Goal: Contribute content: Contribute content

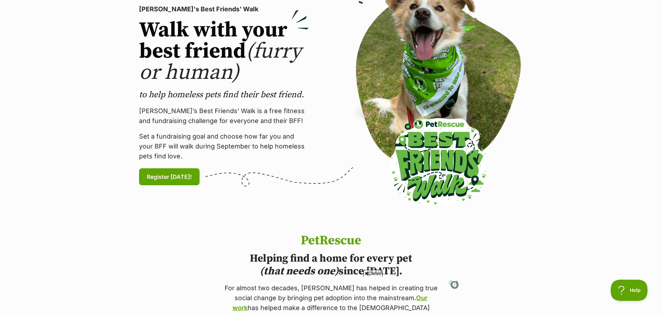
scroll to position [515, 0]
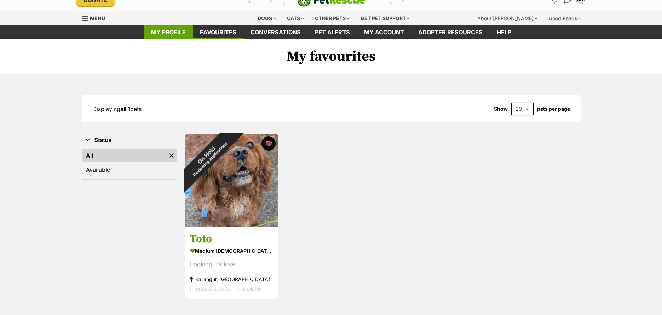
click at [176, 35] on link "My profile" at bounding box center [168, 32] width 49 height 14
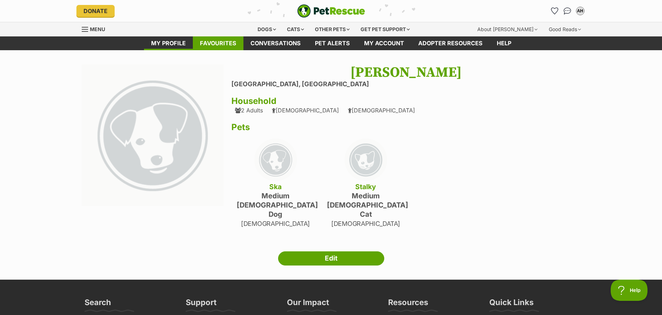
click at [216, 45] on link "Favourites" at bounding box center [218, 43] width 51 height 14
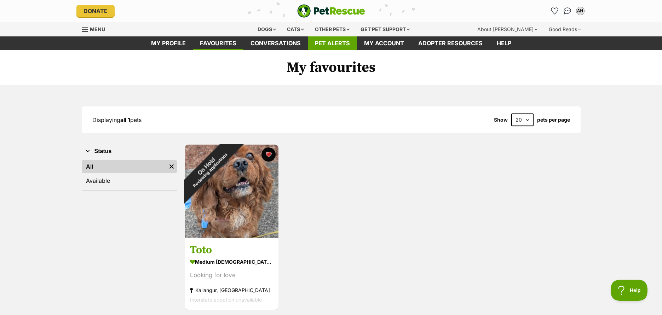
click at [336, 46] on link "Pet alerts" at bounding box center [332, 43] width 49 height 14
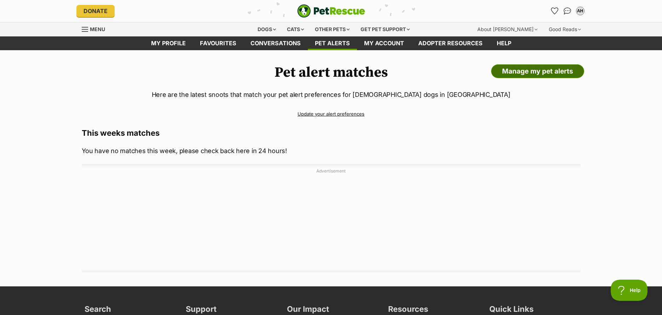
click at [502, 74] on link "Manage my pet alerts" at bounding box center [537, 71] width 93 height 14
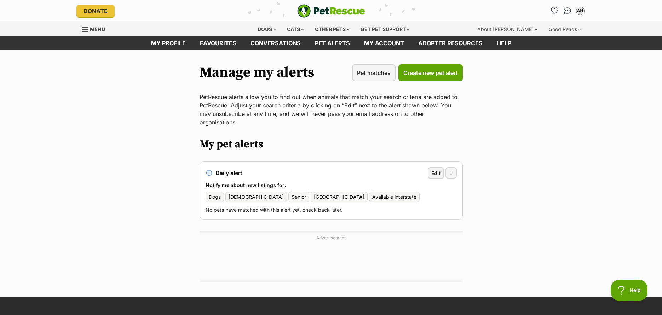
click at [105, 119] on main "Manage my alerts Pet matches Create new pet alert PetRescue alerts allow you to…" at bounding box center [331, 173] width 662 height 247
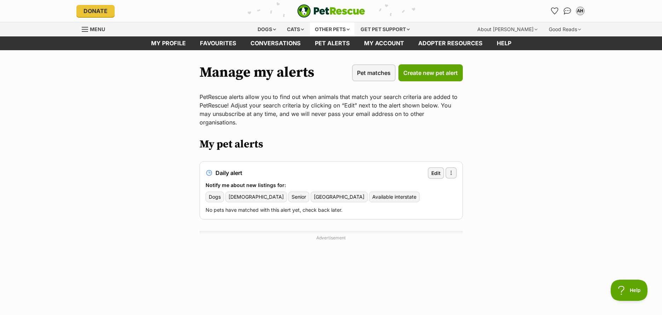
click at [345, 26] on div "Other pets" at bounding box center [332, 29] width 45 height 14
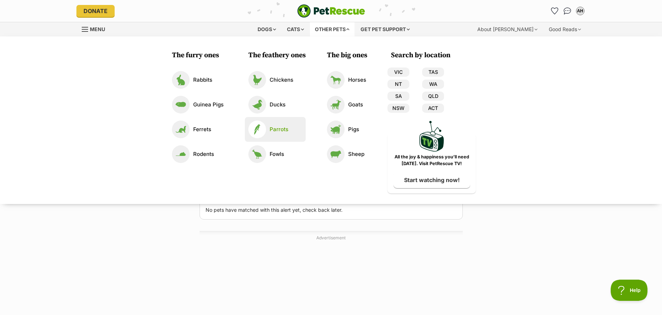
click at [270, 128] on p "Parrots" at bounding box center [279, 130] width 19 height 8
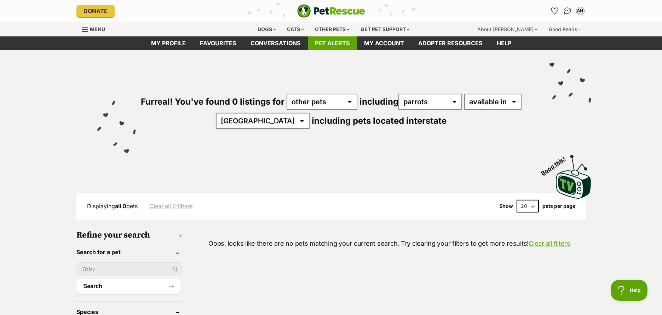
click at [314, 44] on link "Pet alerts" at bounding box center [332, 43] width 49 height 14
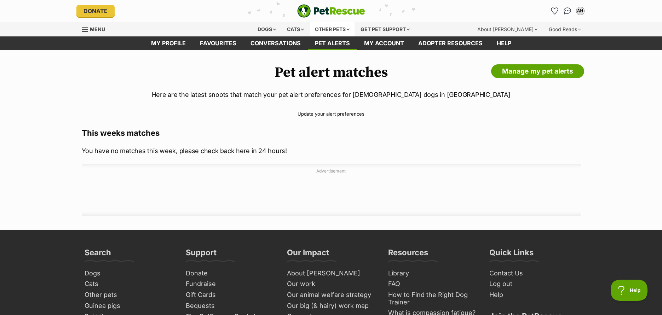
click at [337, 28] on div "Other pets" at bounding box center [332, 29] width 45 height 14
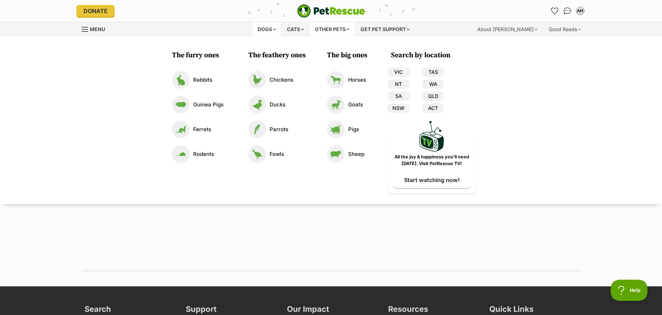
click at [264, 32] on div "Dogs" at bounding box center [267, 29] width 28 height 14
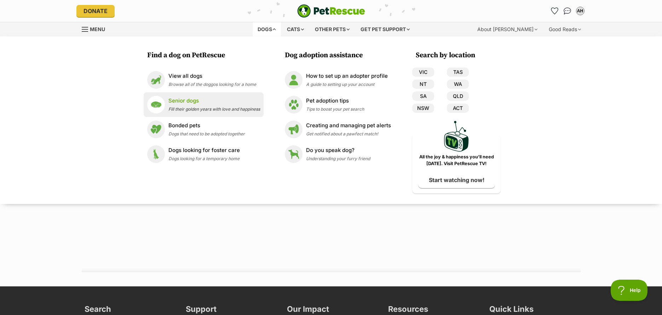
click at [171, 98] on p "Senior dogs" at bounding box center [215, 101] width 92 height 8
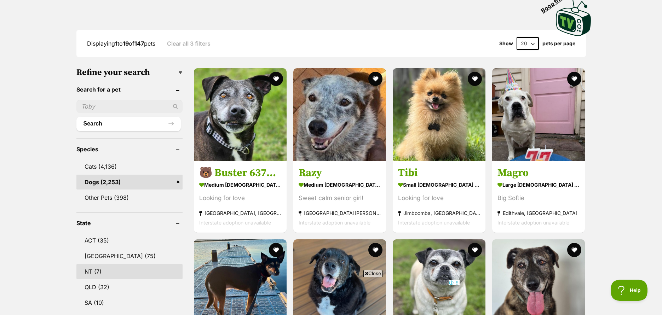
scroll to position [164, 0]
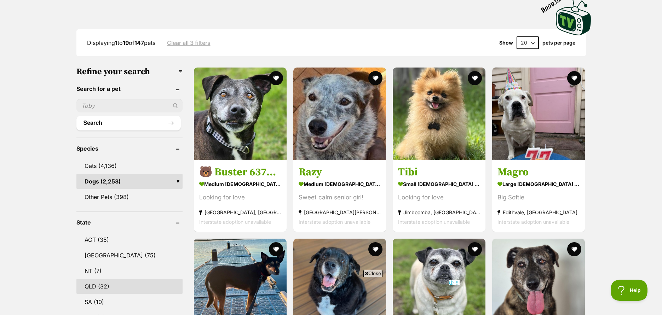
click at [97, 284] on link "QLD (32)" at bounding box center [129, 286] width 106 height 15
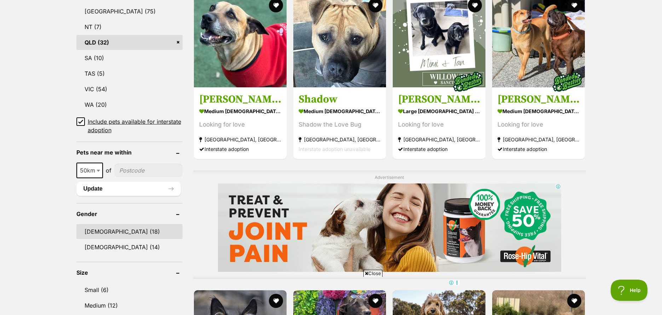
scroll to position [408, 0]
click at [98, 233] on link "[DEMOGRAPHIC_DATA] (18)" at bounding box center [129, 231] width 106 height 15
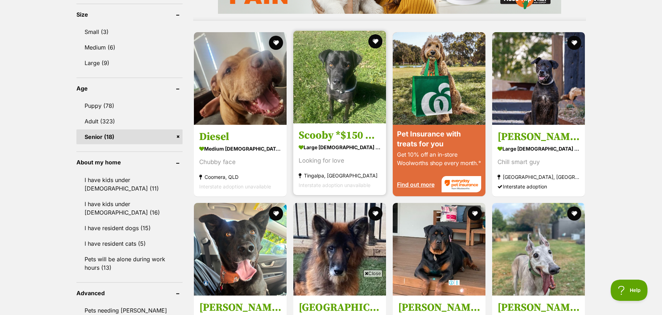
scroll to position [657, 0]
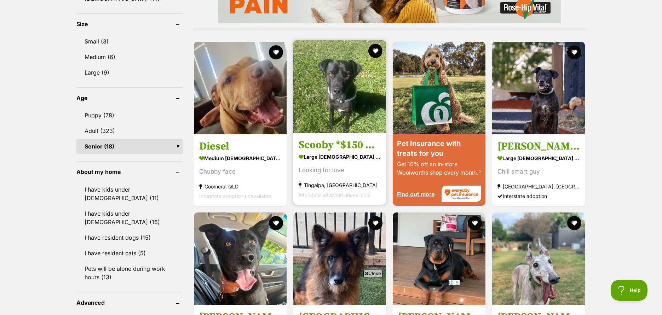
click at [325, 140] on h3 "Scooby *$150 Adoption Fee*" at bounding box center [340, 144] width 82 height 13
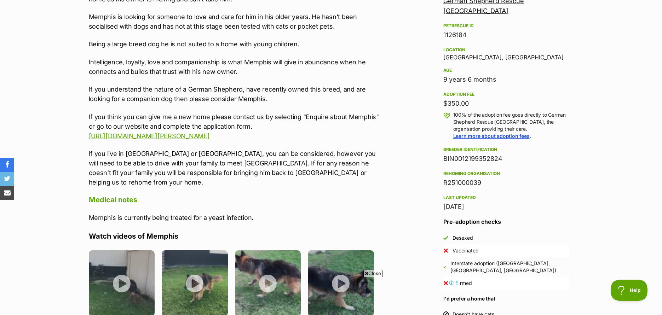
scroll to position [445, 0]
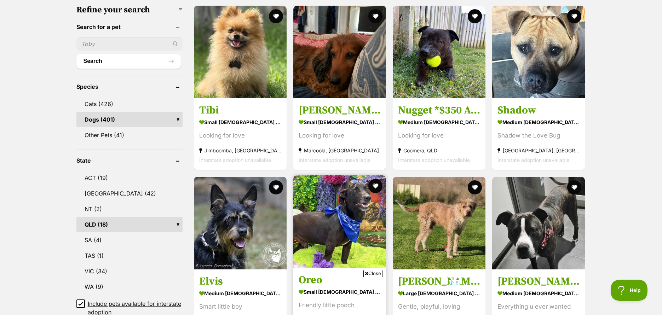
click at [337, 216] on img at bounding box center [339, 222] width 93 height 93
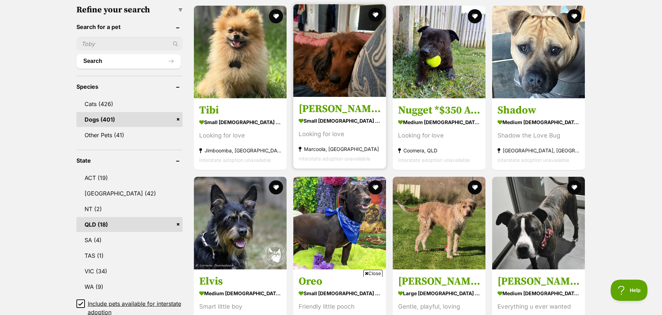
click at [338, 75] on img at bounding box center [339, 50] width 93 height 93
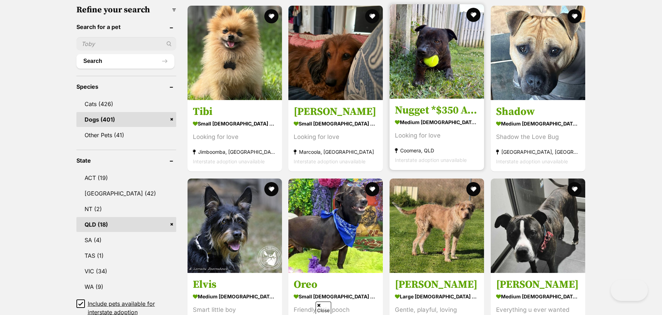
click at [459, 67] on img at bounding box center [437, 51] width 95 height 95
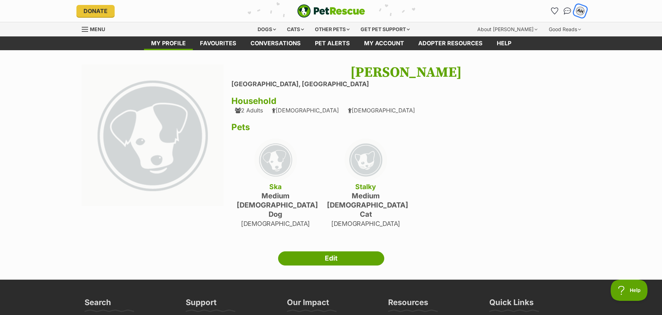
click at [583, 15] on button "AH" at bounding box center [580, 11] width 15 height 15
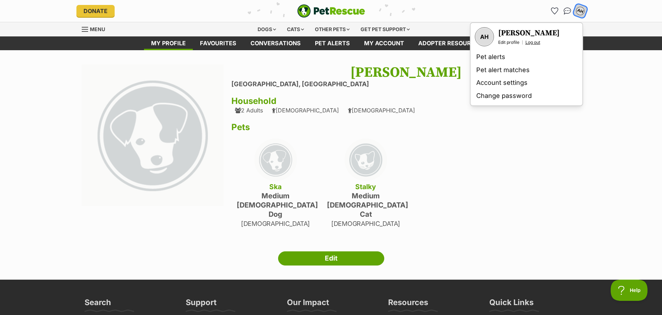
click at [532, 45] on link "Log out" at bounding box center [533, 43] width 15 height 6
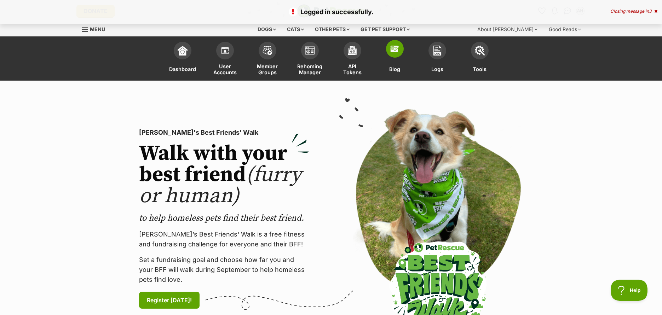
click at [399, 53] on img at bounding box center [395, 49] width 10 height 10
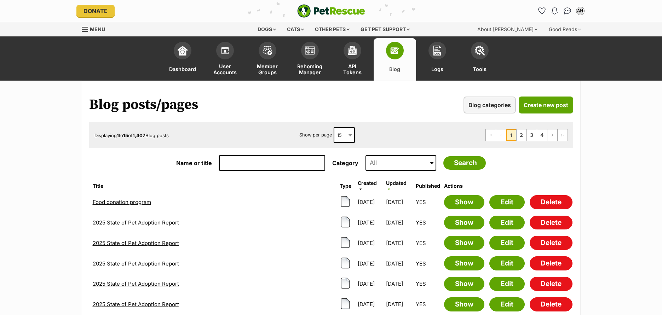
click at [268, 168] on input "Name or title" at bounding box center [272, 163] width 106 height 16
type input "lorne"
click at [444, 156] on input "Search" at bounding box center [465, 162] width 42 height 13
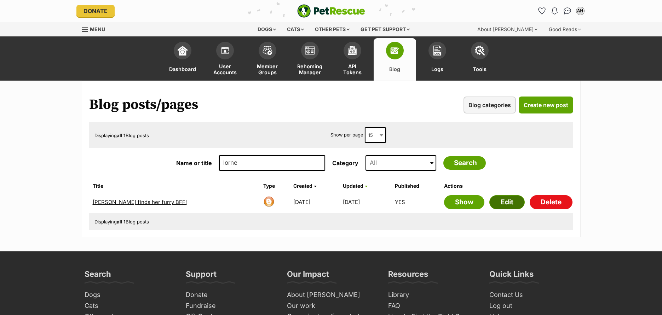
click at [503, 204] on link "Edit" at bounding box center [507, 202] width 35 height 14
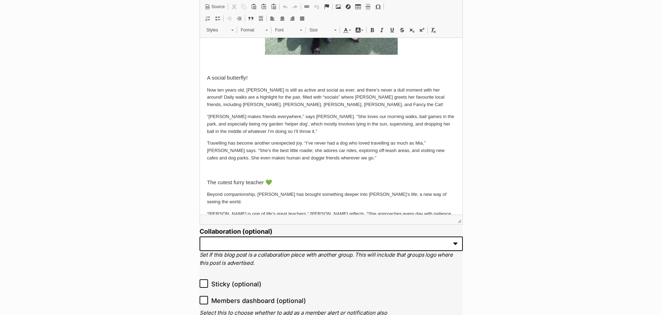
scroll to position [382, 0]
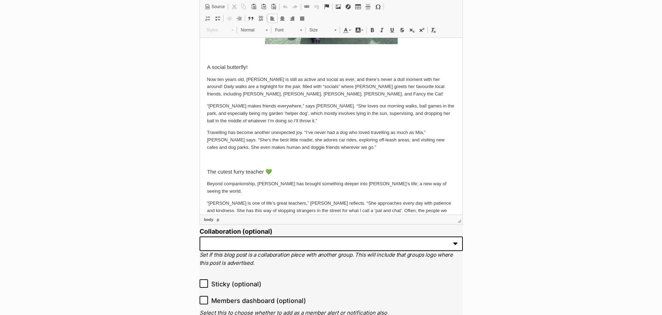
click at [289, 156] on p at bounding box center [331, 159] width 249 height 7
click at [340, 10] on link "Image" at bounding box center [338, 6] width 10 height 9
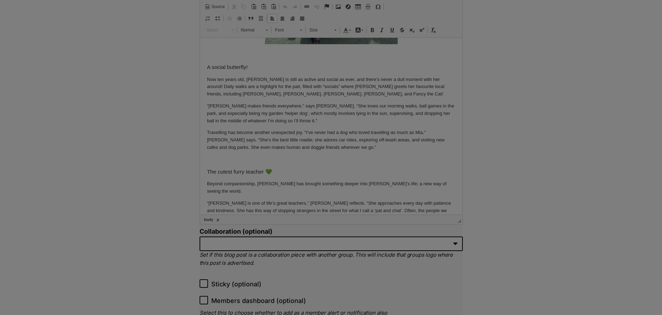
scroll to position [0, 0]
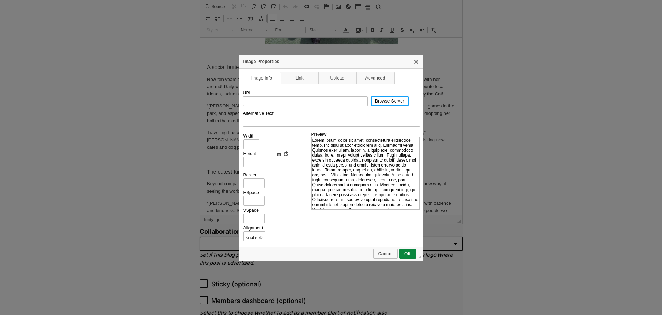
click at [378, 105] on link "Browse Server" at bounding box center [390, 101] width 38 height 10
click at [390, 99] on span "Browse Server" at bounding box center [390, 101] width 36 height 5
type input "https://d339b5nop2tkmp.cloudfront.net/uploads/pictures/3973/content_Mia-Lorne_H…"
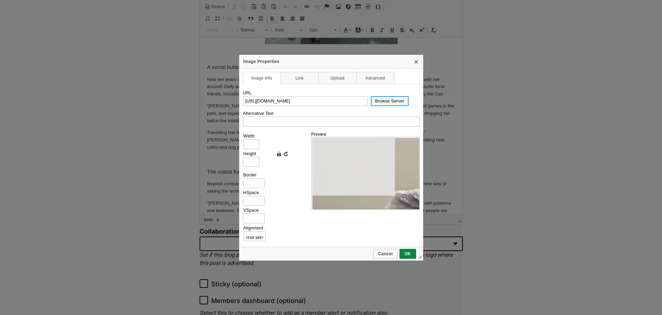
type input "2000"
type input "1330"
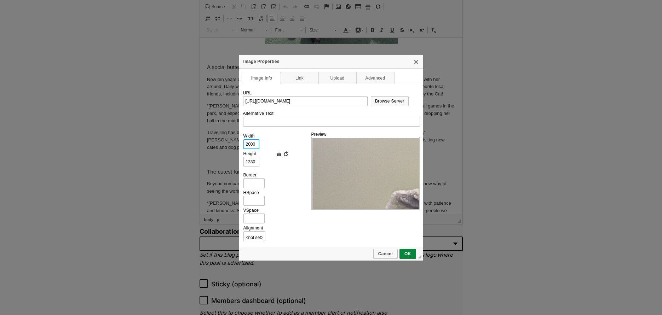
drag, startPoint x: 256, startPoint y: 148, endPoint x: 230, endPoint y: 145, distance: 26.3
type input "7"
type input "5"
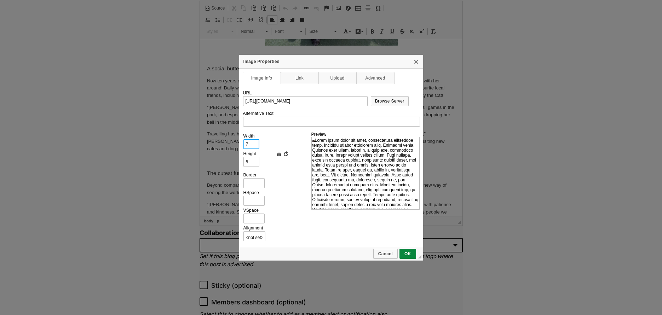
type input "70"
type input "47"
type input "700"
type input "465"
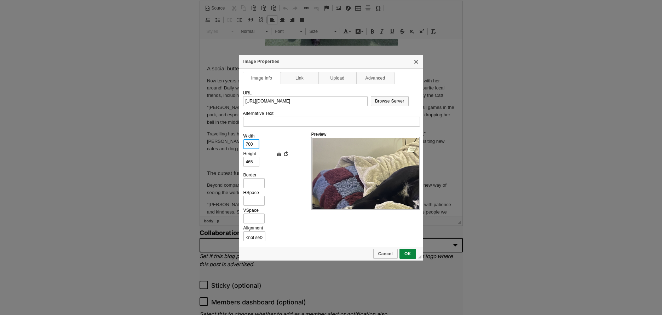
type input "700"
click at [338, 210] on td "Preview" at bounding box center [366, 170] width 108 height 81
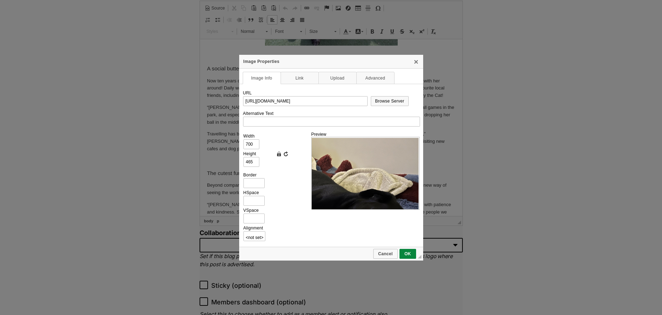
scroll to position [0, 147]
click at [411, 248] on td "◢ Cancel OK" at bounding box center [331, 254] width 184 height 14
click at [412, 255] on span "OK" at bounding box center [407, 254] width 15 height 5
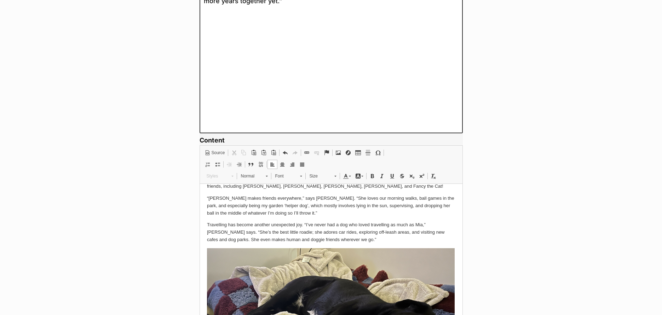
scroll to position [549, 0]
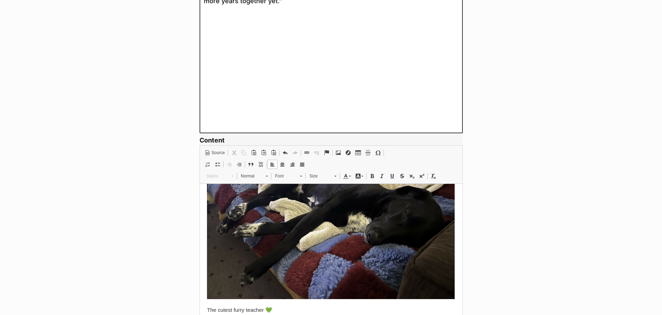
click at [351, 256] on img at bounding box center [331, 217] width 248 height 165
click at [314, 279] on span "Image Properties" at bounding box center [333, 278] width 39 height 10
type input "https://d339b5nop2tkmp.cloudfront.net/uploads/pictures/3973/content_Mia-Lorne_H…"
type input "700"
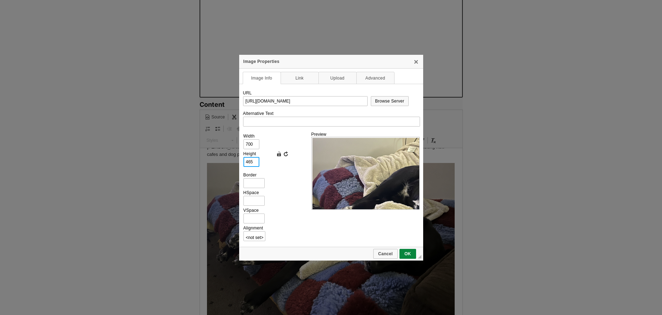
drag, startPoint x: 256, startPoint y: 164, endPoint x: 230, endPoint y: 162, distance: 26.3
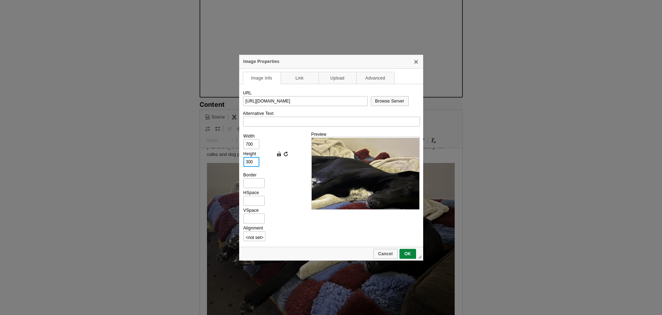
scroll to position [0, 103]
drag, startPoint x: 253, startPoint y: 163, endPoint x: 236, endPoint y: 164, distance: 16.3
type input "300"
click at [286, 154] on link "Reset Size" at bounding box center [286, 153] width 7 height 7
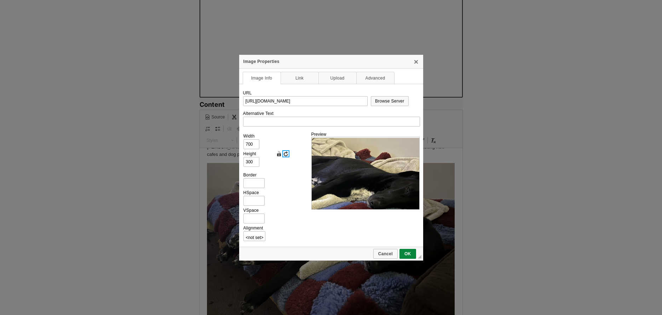
type input "2000"
type input "1330"
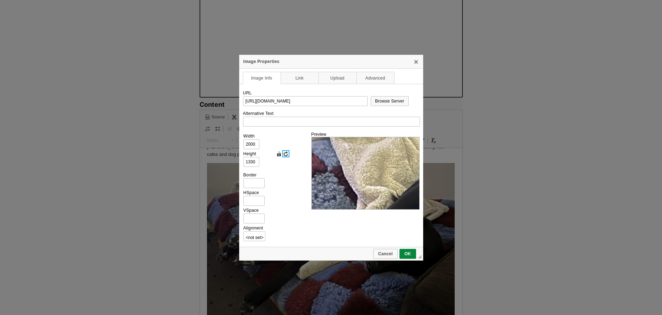
scroll to position [80, 103]
click at [253, 148] on input "2000" at bounding box center [252, 144] width 16 height 10
drag, startPoint x: 255, startPoint y: 146, endPoint x: 223, endPoint y: 148, distance: 31.9
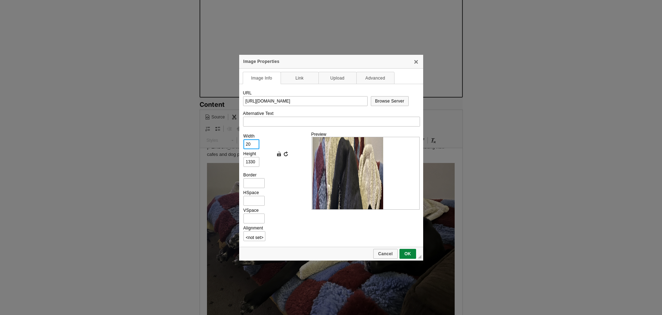
scroll to position [80, 0]
type input "2"
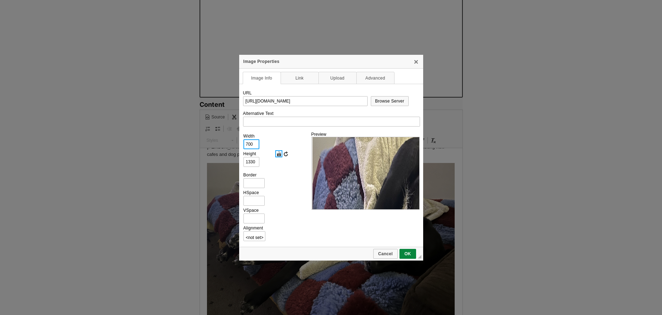
type input "700"
click at [281, 154] on link "Lock Ratio" at bounding box center [278, 153] width 7 height 7
type input "466"
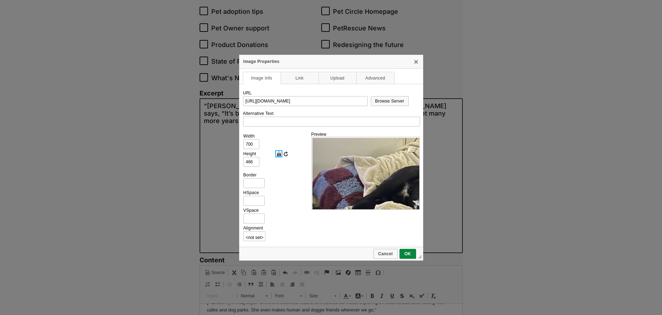
scroll to position [86, 0]
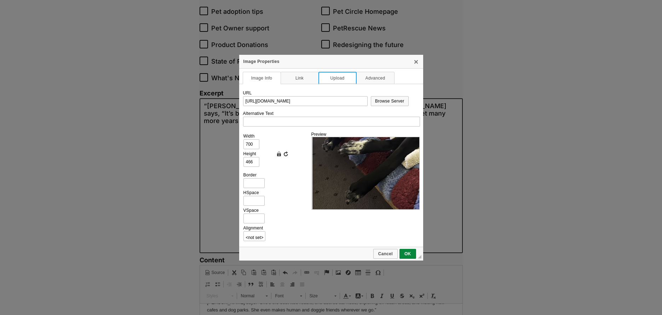
click at [336, 79] on link "Upload" at bounding box center [338, 78] width 38 height 12
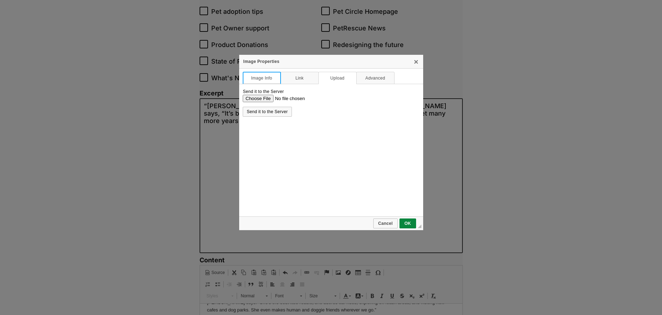
click at [262, 80] on link "Image Info" at bounding box center [262, 78] width 38 height 12
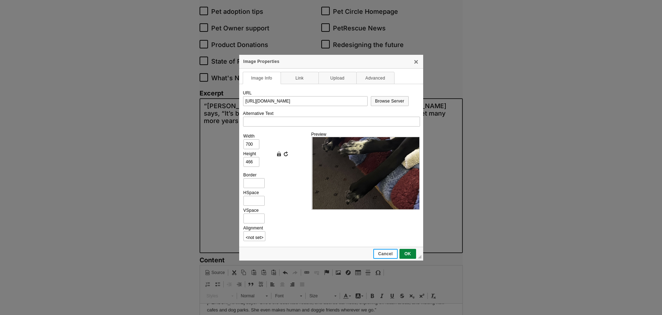
click at [379, 255] on span "Cancel" at bounding box center [385, 254] width 23 height 5
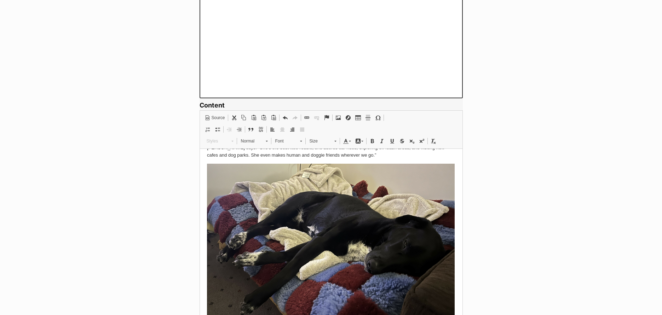
scroll to position [435, 0]
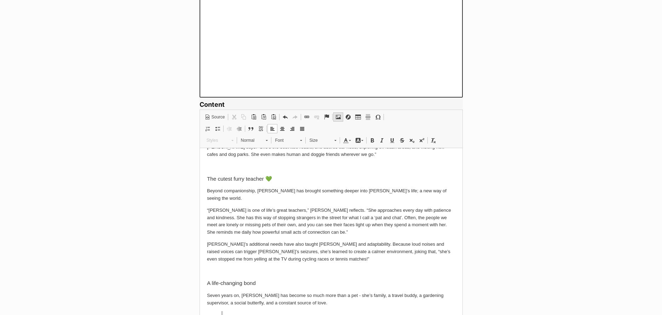
click at [335, 115] on link "Image" at bounding box center [338, 117] width 10 height 9
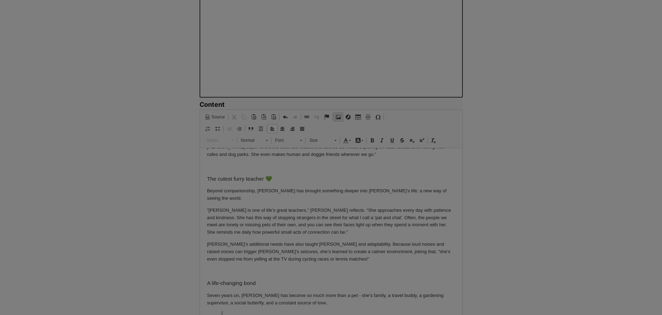
scroll to position [34, 0]
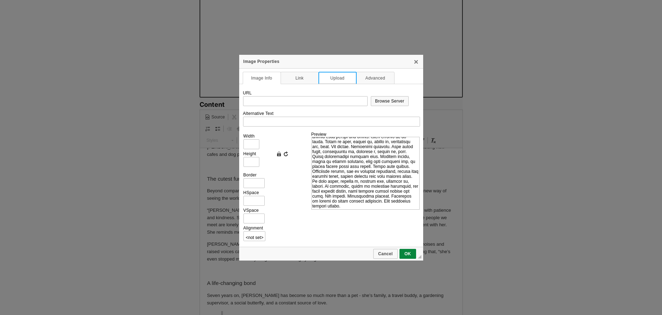
click at [335, 76] on link "Upload" at bounding box center [338, 78] width 38 height 12
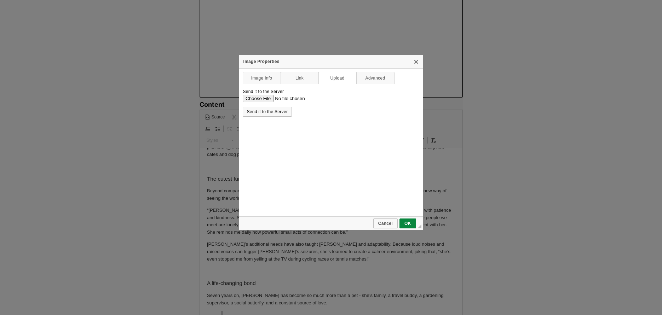
click at [257, 101] on input "Send it to the Server" at bounding box center [330, 98] width 177 height 7
type input "C:\fakepath\Mia-Lorne_HappyTail2.jpg"
click at [279, 109] on link "Send it to the Server" at bounding box center [268, 112] width 50 height 10
type input "https://d339b5nop2tkmp.cloudfront.net/uploads/pictures/3974/content_Mia-Lorne_H…"
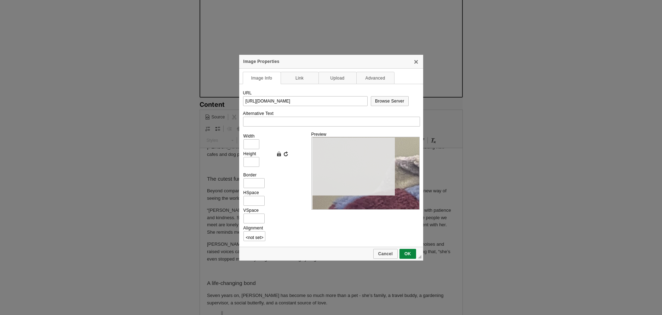
type input "2000"
type input "1330"
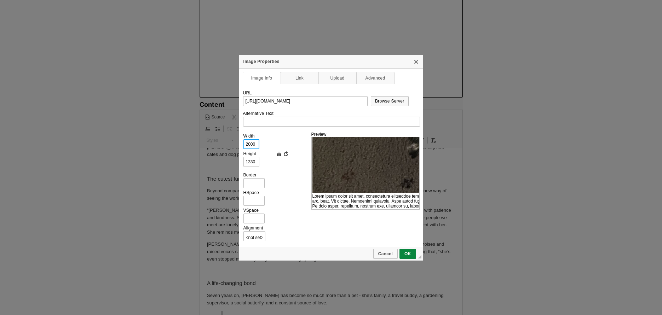
click at [250, 144] on input "2000" at bounding box center [252, 144] width 16 height 10
type input "7"
type input "5"
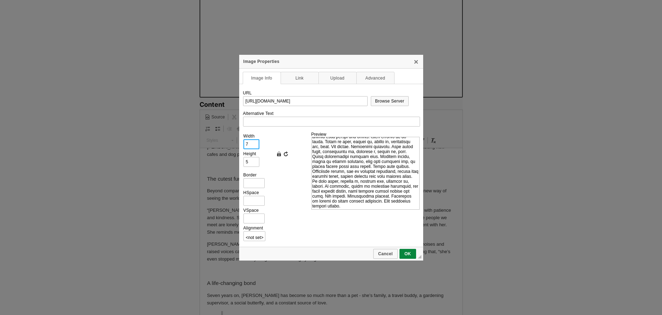
type input "70"
type input "47"
type input "700"
type input "465"
type input "7000"
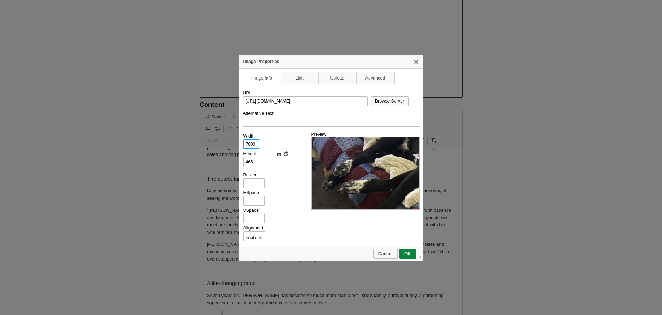
type input "4655"
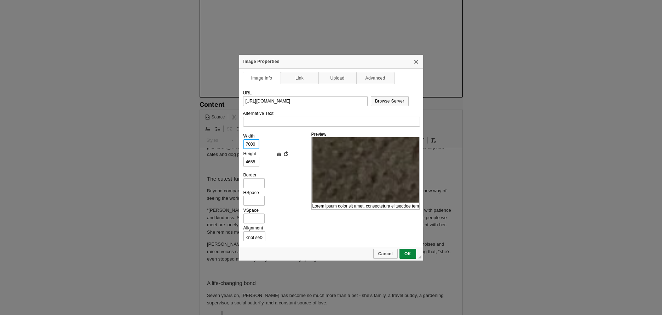
type input "700"
type input "465"
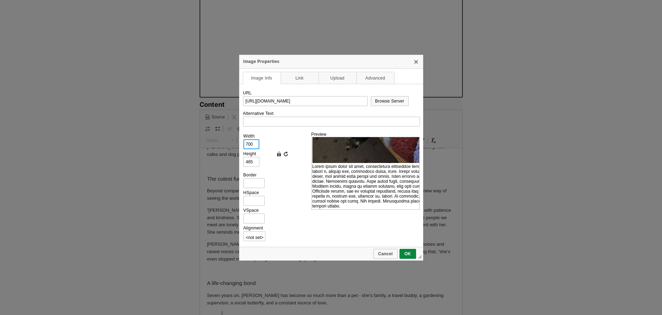
type input "700"
click at [286, 210] on div "VSpace" at bounding box center [275, 216] width 64 height 16
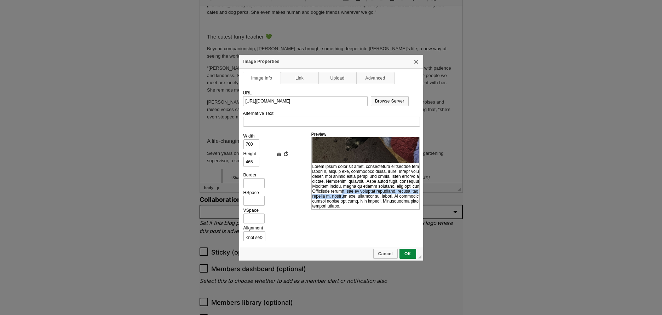
click at [344, 190] on td at bounding box center [437, 104] width 248 height 210
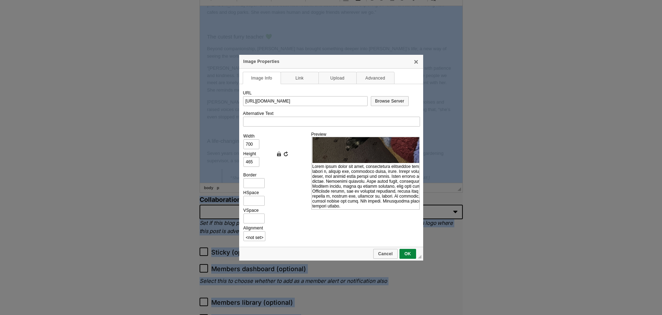
click at [348, 185] on td at bounding box center [437, 104] width 248 height 210
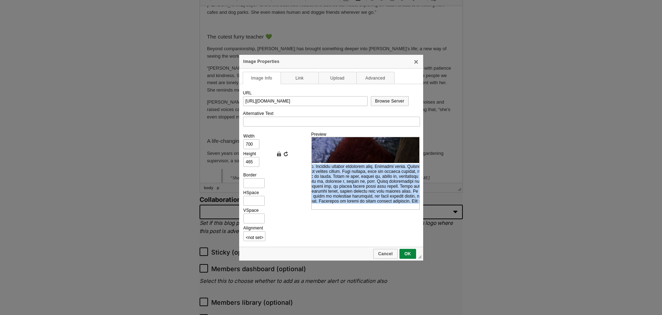
scroll to position [140, 147]
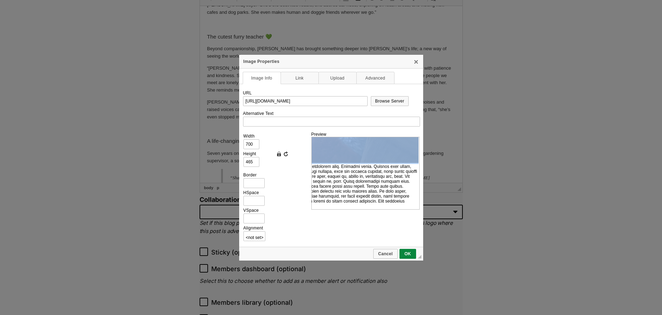
drag, startPoint x: 314, startPoint y: 166, endPoint x: 417, endPoint y: 203, distance: 109.5
click at [417, 203] on div at bounding box center [366, 173] width 108 height 73
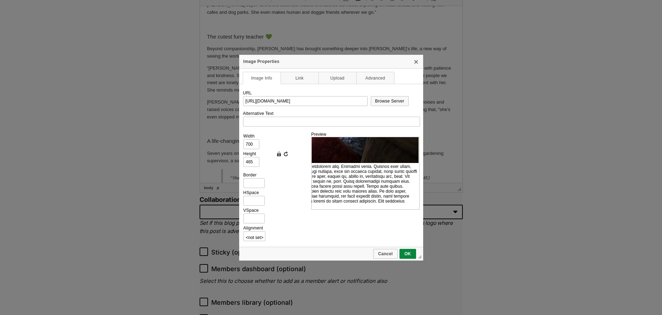
click at [385, 202] on td at bounding box center [295, 104] width 248 height 210
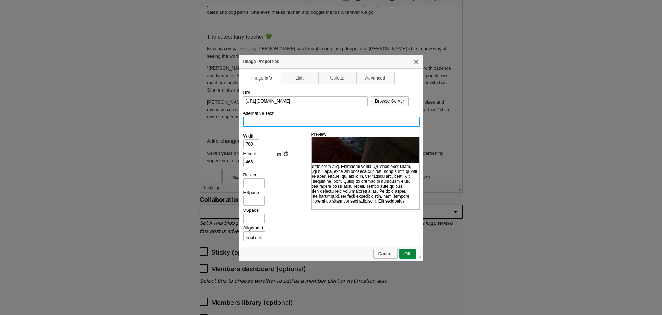
click at [275, 118] on input "Alternative Text" at bounding box center [331, 122] width 177 height 10
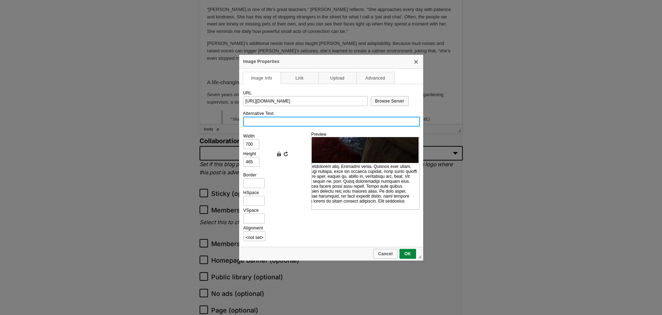
scroll to position [639, 0]
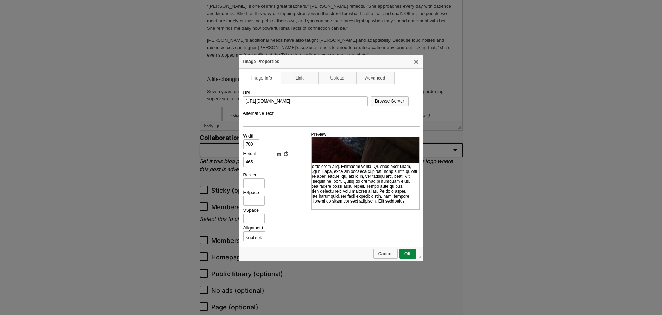
click at [331, 190] on td at bounding box center [295, 104] width 248 height 210
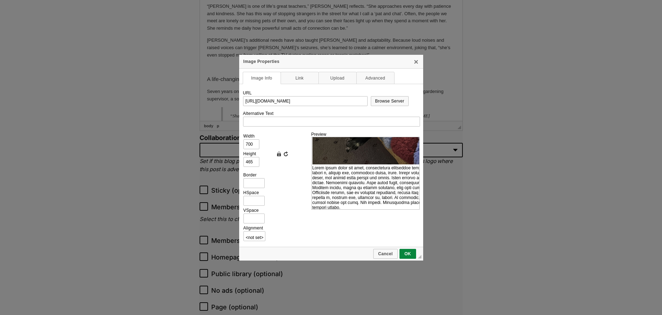
scroll to position [140, 0]
click at [309, 72] on link "Link" at bounding box center [300, 78] width 38 height 12
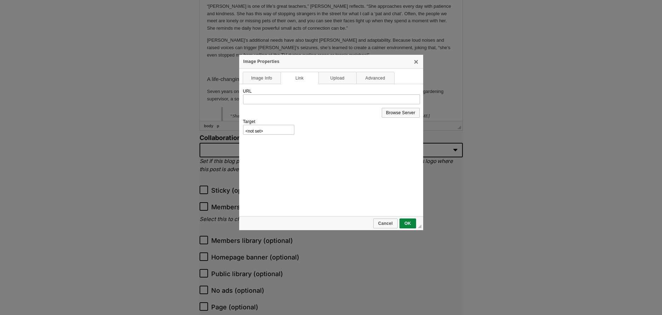
click at [280, 141] on td "URL https://d339b5nop2tkmp.cloudfront.net/uploads/pictures/3974/content_Mia-Lor…" at bounding box center [331, 150] width 184 height 133
click at [281, 137] on td "URL https://d339b5nop2tkmp.cloudfront.net/uploads/pictures/3974/content_Mia-Lor…" at bounding box center [331, 150] width 184 height 133
click at [281, 133] on select "<not set> New Window (_blank) Topmost Window (_top) Same Window (_self) Parent …" at bounding box center [269, 130] width 52 height 10
select select "_blank"
click at [243, 125] on select "<not set> New Window (_blank) Topmost Window (_top) Same Window (_self) Parent …" at bounding box center [269, 130] width 52 height 10
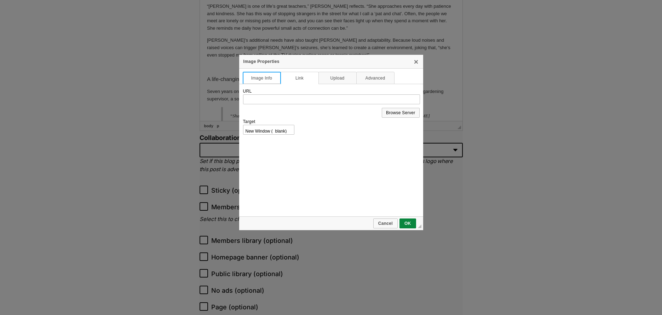
click at [256, 79] on link "Image Info" at bounding box center [262, 78] width 38 height 12
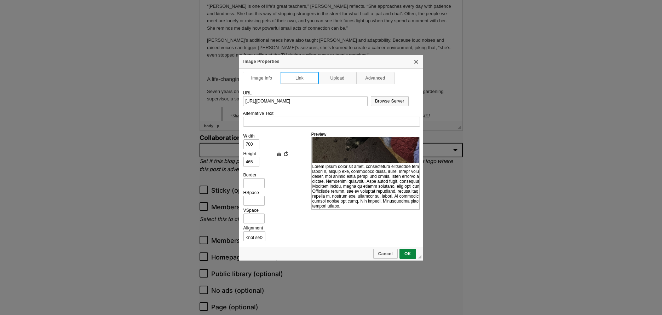
click at [303, 76] on link "Link" at bounding box center [300, 78] width 38 height 12
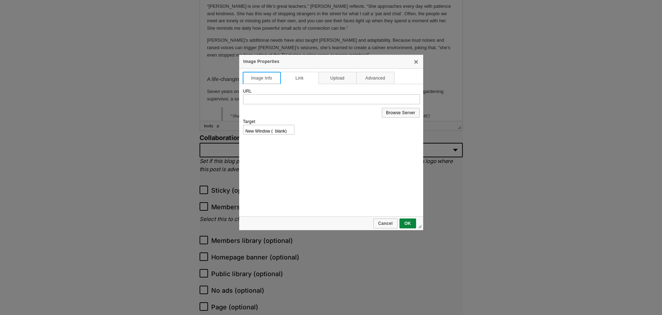
click at [261, 78] on link "Image Info" at bounding box center [262, 78] width 38 height 12
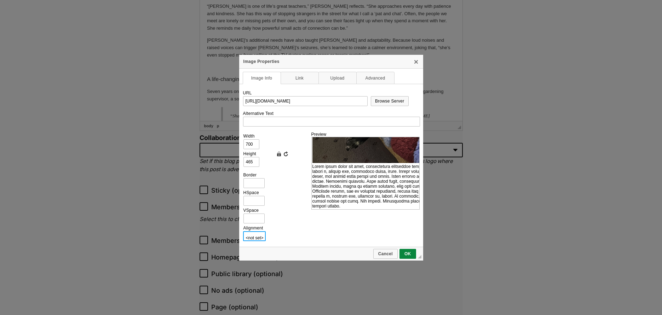
click at [251, 234] on select "<not set> Left Right" at bounding box center [254, 237] width 23 height 10
select select "left"
click at [243, 232] on select "<not set> Left Right" at bounding box center [254, 237] width 23 height 10
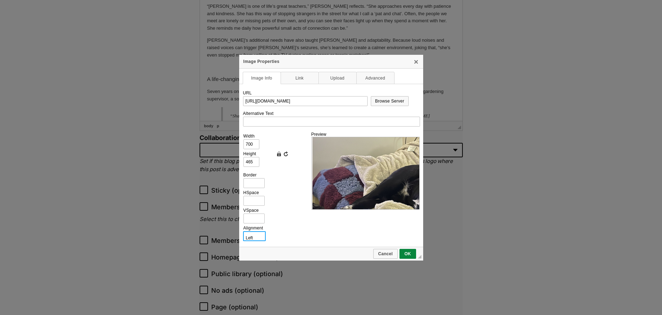
scroll to position [0, 0]
click at [388, 172] on img at bounding box center [437, 220] width 248 height 165
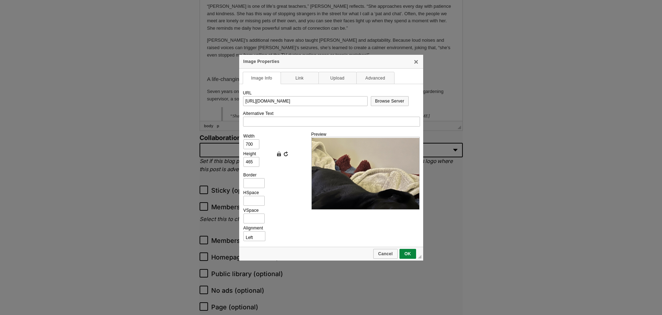
scroll to position [0, 124]
click at [363, 174] on img at bounding box center [313, 220] width 248 height 165
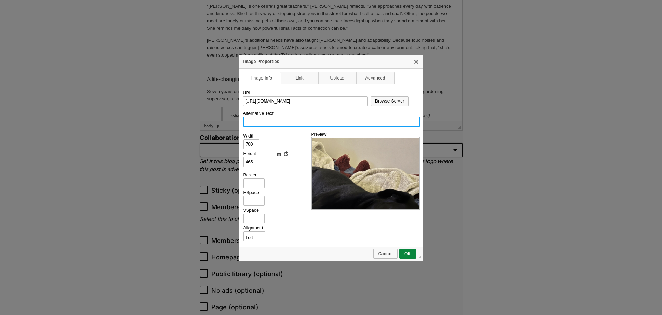
click at [353, 121] on input "Alternative Text" at bounding box center [331, 122] width 177 height 10
click at [354, 123] on input "Alternative Text" at bounding box center [331, 122] width 177 height 10
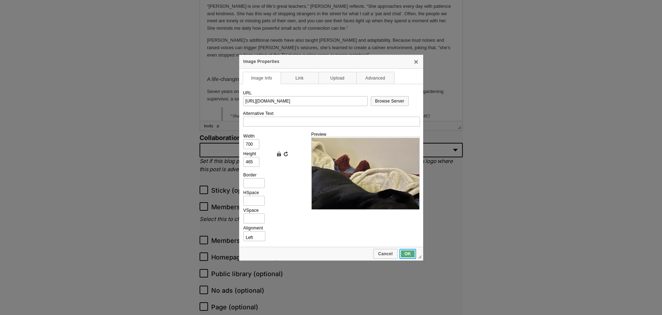
click at [414, 257] on link "OK" at bounding box center [408, 254] width 17 height 10
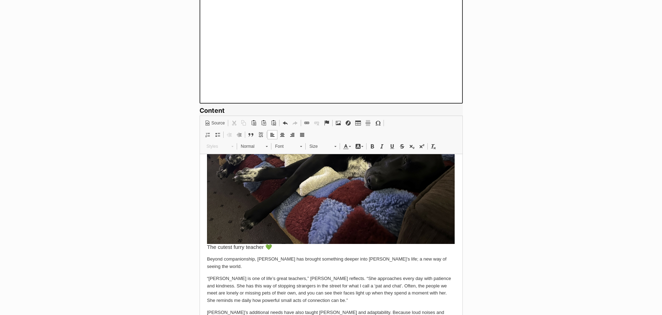
scroll to position [601, 0]
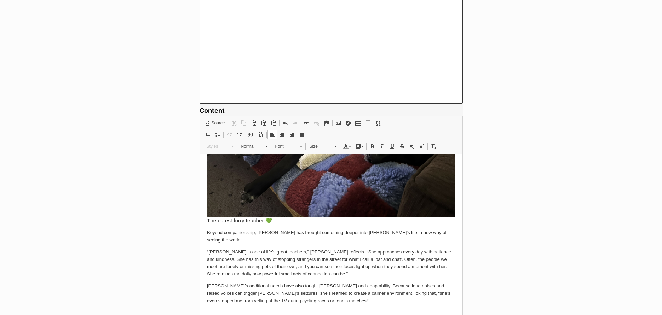
click at [211, 210] on body "When Lorne first came across Mia’s profile on the PetRescue website back in 201…" at bounding box center [331, 85] width 249 height 1050
click at [314, 166] on img at bounding box center [331, 135] width 248 height 165
click at [302, 249] on p "“[PERSON_NAME] is one of life’s great teachers,” [PERSON_NAME] reflects. “She a…" at bounding box center [331, 263] width 249 height 29
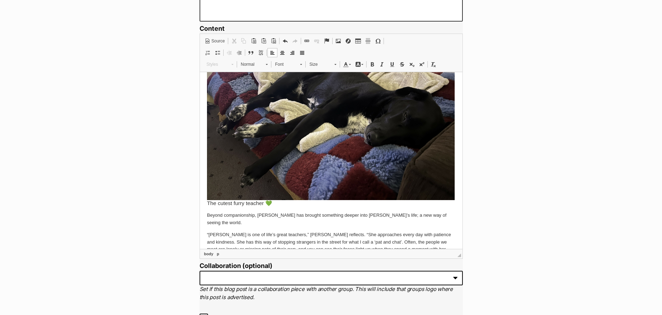
scroll to position [552, 0]
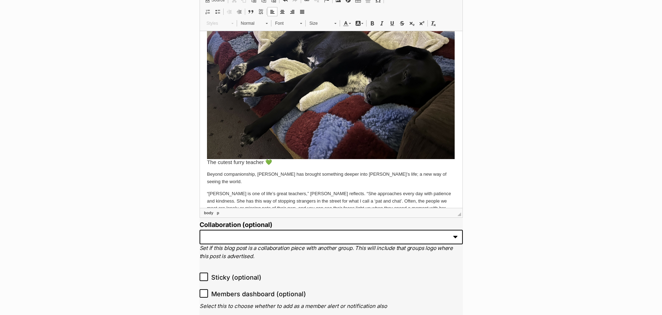
click at [324, 85] on img at bounding box center [331, 76] width 248 height 165
click at [331, 120] on span "Image Properties" at bounding box center [328, 122] width 8 height 10
select select
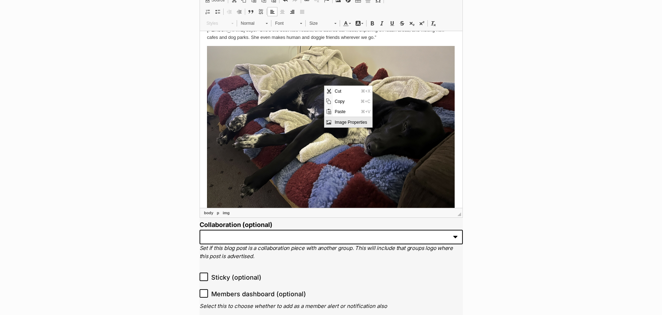
type input "https://d339b5nop2tkmp.cloudfront.net/uploads/pictures/3974/content_Mia-Lorne_H…"
type input "700"
type input "465"
select select "left"
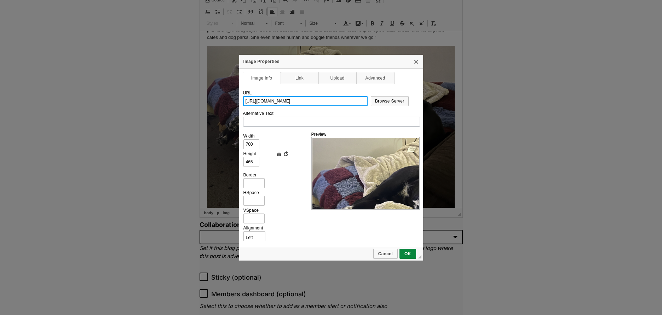
scroll to position [0, 62]
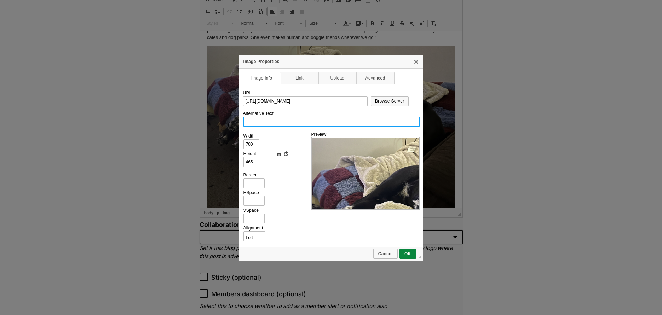
click at [265, 119] on input "Alternative Text" at bounding box center [331, 122] width 177 height 10
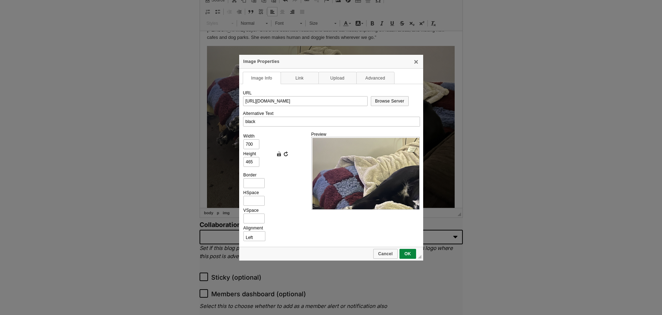
click at [549, 165] on div at bounding box center [331, 157] width 662 height 315
click at [416, 63] on link "X" at bounding box center [416, 62] width 6 height 6
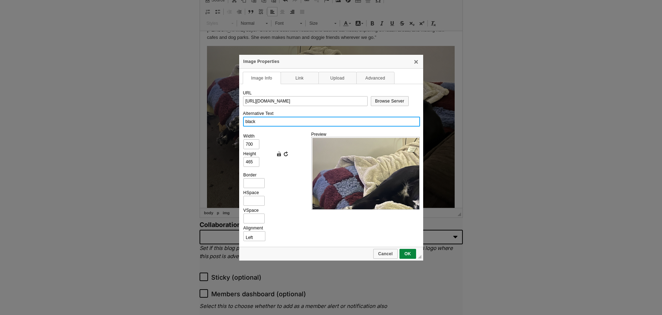
click at [307, 125] on input "black" at bounding box center [331, 122] width 177 height 10
type input "black dog sleeping"
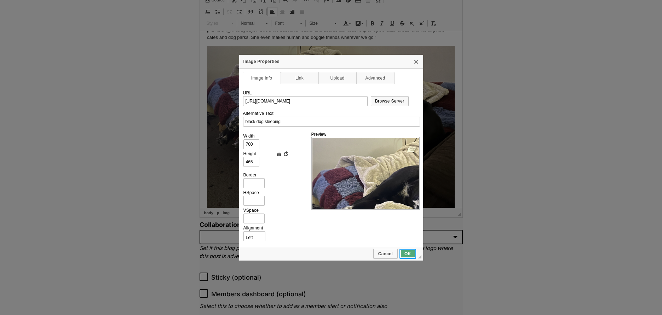
click at [410, 257] on link "OK" at bounding box center [408, 254] width 17 height 10
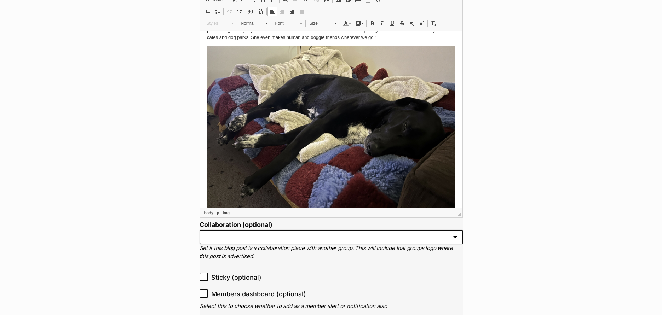
drag, startPoint x: 495, startPoint y: 206, endPoint x: 489, endPoint y: 207, distance: 6.1
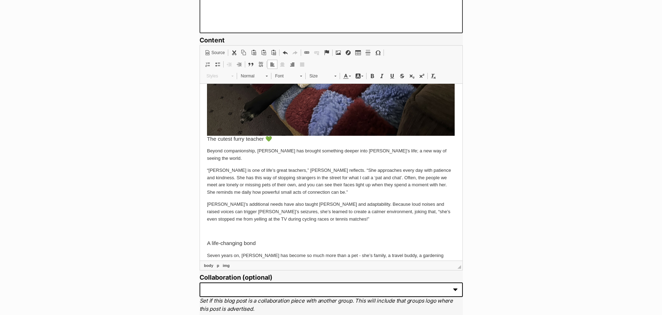
scroll to position [619, 0]
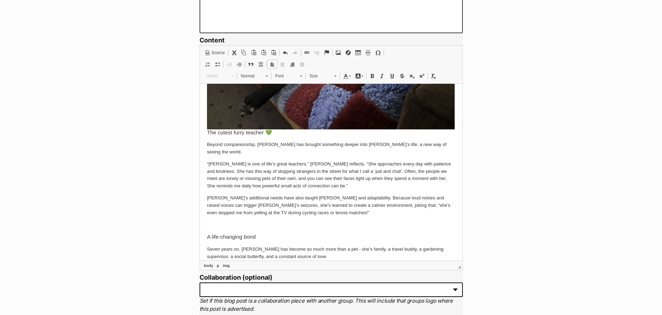
click at [296, 95] on img at bounding box center [331, 47] width 248 height 165
drag, startPoint x: 302, startPoint y: 133, endPoint x: 598, endPoint y: 228, distance: 310.7
click at [302, 133] on span "Image Properties" at bounding box center [300, 131] width 6 height 6
select select
type input "https://d339b5nop2tkmp.cloudfront.net/uploads/pictures/3974/content_Mia-Lorne_H…"
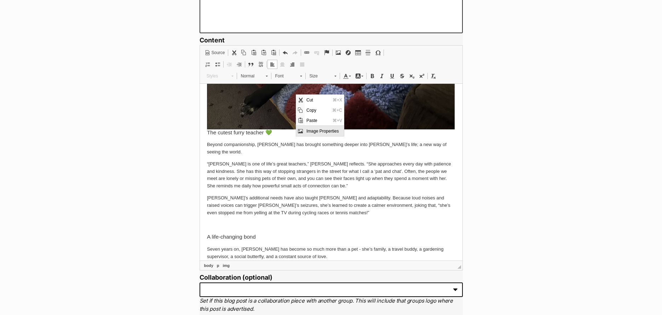
type input "black dog sleeping"
type input "700"
type input "465"
select select "left"
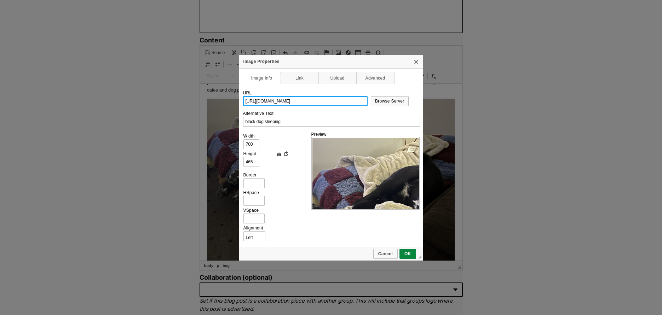
scroll to position [0, 62]
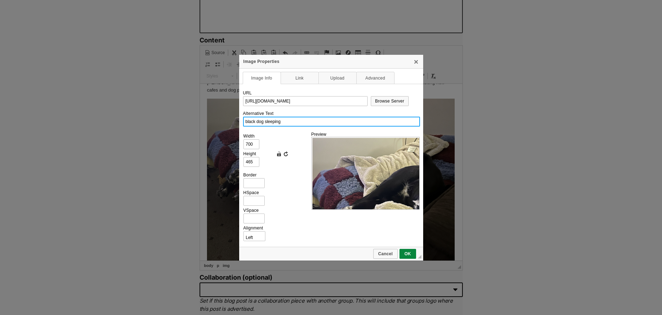
click at [272, 121] on input "black dog sleeping" at bounding box center [331, 122] width 177 height 10
click at [295, 121] on input "black dog sleeping" at bounding box center [331, 122] width 177 height 10
click at [258, 121] on input "black dog sleeping" at bounding box center [331, 122] width 177 height 10
type input "black and white dog sleeping"
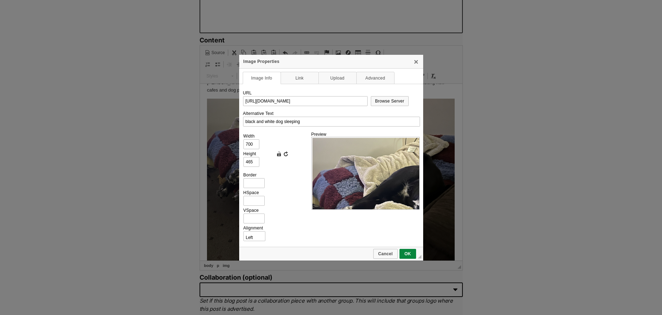
click at [414, 261] on div at bounding box center [331, 157] width 662 height 315
click at [255, 232] on select "<not set> Left Right" at bounding box center [254, 237] width 23 height 10
select select
click at [243, 232] on select "<not set> Left Right" at bounding box center [254, 237] width 23 height 10
click at [406, 257] on link "OK" at bounding box center [408, 254] width 17 height 10
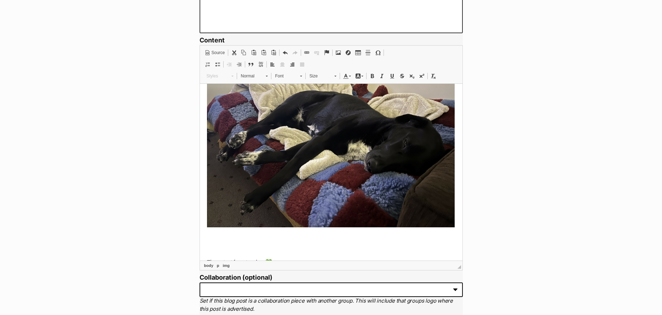
scroll to position [580, 0]
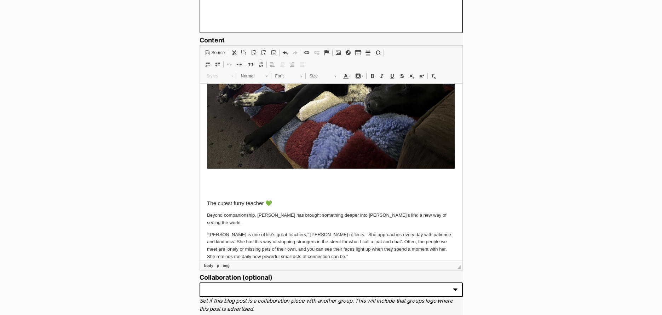
click at [312, 188] on h3 at bounding box center [331, 191] width 249 height 6
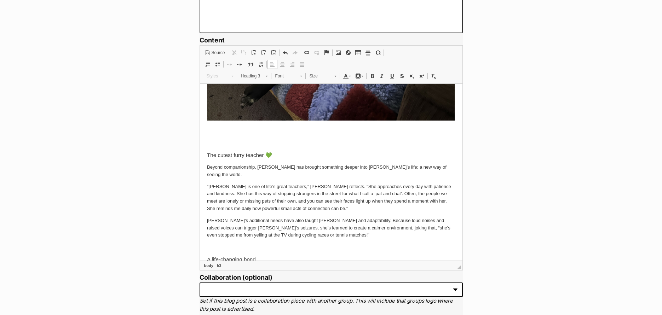
scroll to position [634, 0]
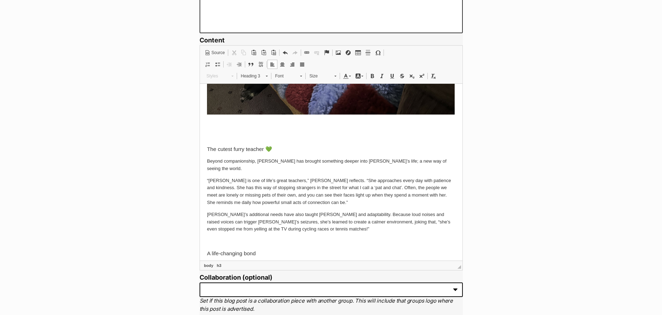
click at [224, 122] on h3 at bounding box center [331, 125] width 249 height 6
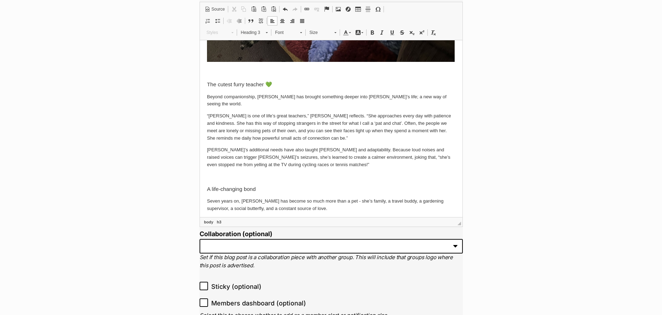
scroll to position [644, 0]
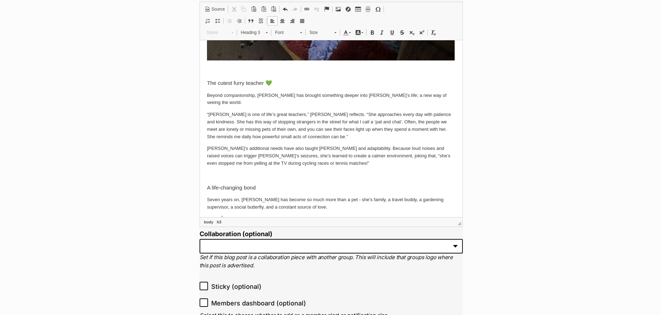
click at [296, 172] on p at bounding box center [331, 175] width 249 height 7
click at [335, 9] on link "Image" at bounding box center [338, 9] width 10 height 9
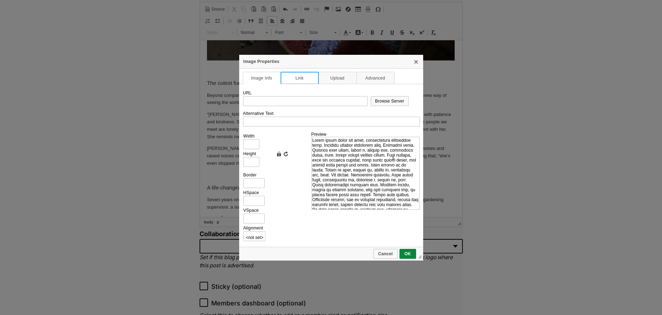
click at [293, 78] on link "Link" at bounding box center [300, 78] width 38 height 12
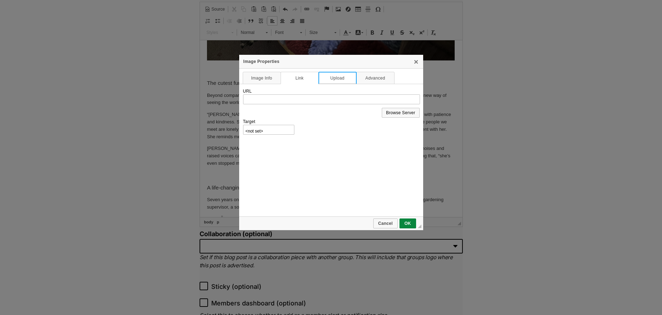
click at [349, 77] on link "Upload" at bounding box center [338, 78] width 38 height 12
click at [255, 97] on input "Send it to the Server" at bounding box center [330, 98] width 177 height 7
type input "C:\fakepath\Mia-Lorne_HappyTail.jpg"
click at [270, 116] on link "Send it to the Server" at bounding box center [268, 112] width 50 height 10
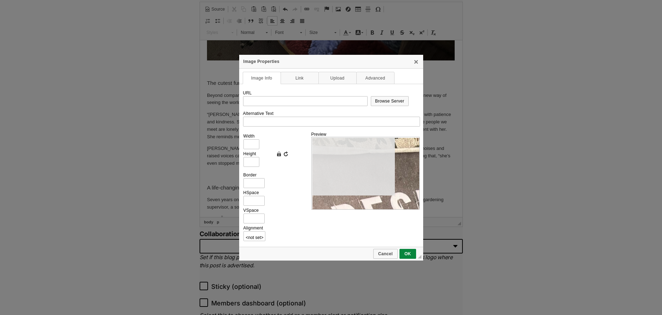
type input "https://d339b5nop2tkmp.cloudfront.net/uploads/pictures/3975/content_Mia-Lorne_H…"
type input "2000"
type input "1500"
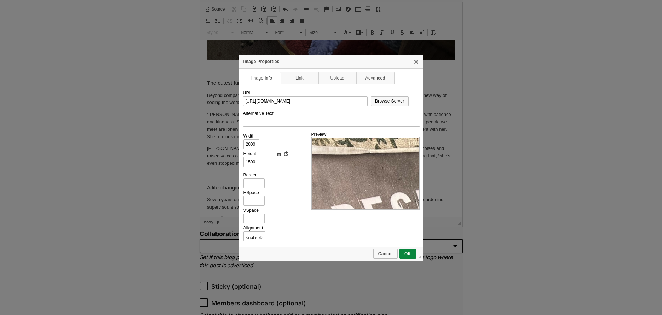
drag, startPoint x: 250, startPoint y: 148, endPoint x: 251, endPoint y: 142, distance: 6.2
click at [250, 148] on input "2000" at bounding box center [252, 144] width 16 height 10
type input "7"
type input "5"
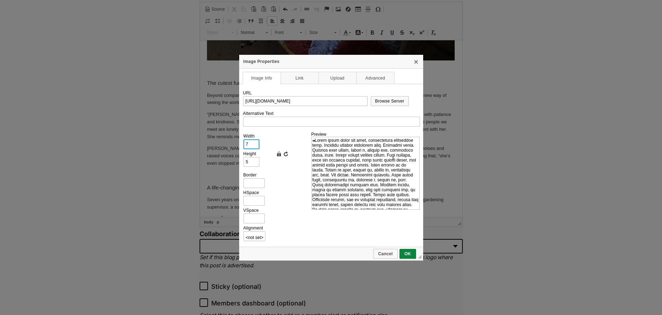
type input "70"
type input "53"
type input "700"
type input "525"
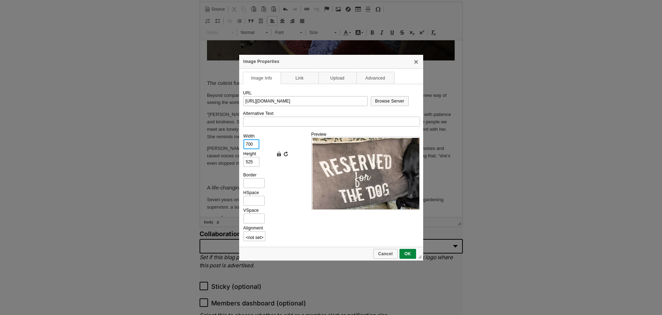
type input "700"
click at [308, 85] on td "URL https://d339b5nop2tkmp.cloudfront.net/uploads/pictures/3975/content_Mia-Lor…" at bounding box center [331, 165] width 184 height 163
click at [317, 79] on link "Link" at bounding box center [300, 78] width 38 height 12
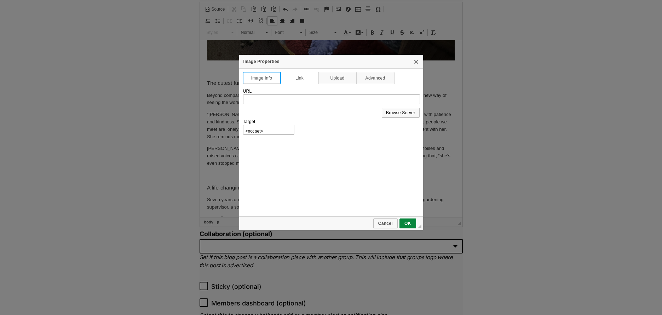
click at [261, 80] on link "Image Info" at bounding box center [262, 78] width 38 height 12
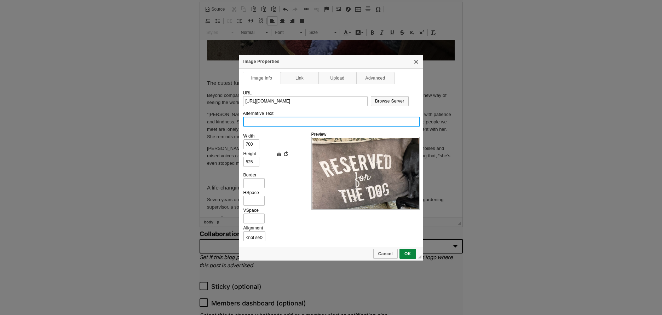
click at [280, 121] on input "Alternative Text" at bounding box center [331, 122] width 177 height 10
type input "black and white dog sleeping on reserved pillow"
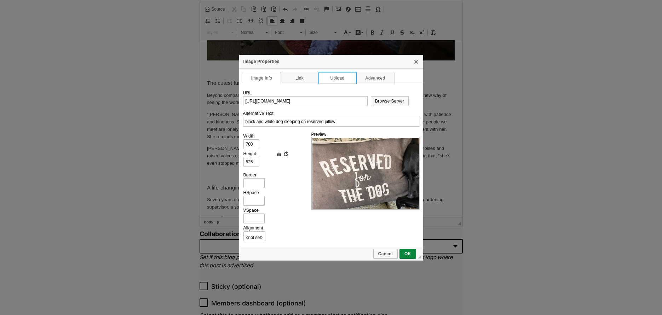
click at [348, 74] on link "Upload" at bounding box center [338, 78] width 38 height 12
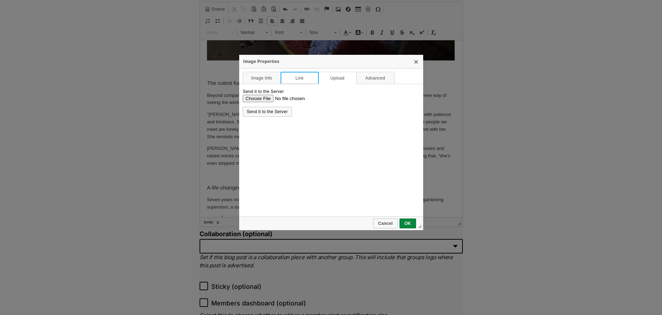
click at [311, 79] on link "Link" at bounding box center [300, 78] width 38 height 12
click at [258, 140] on td "URL https://d339b5nop2tkmp.cloudfront.net/uploads/pictures/3975/content_Mia-Lor…" at bounding box center [331, 150] width 184 height 133
click at [261, 130] on select "<not set> New Window (_blank) Topmost Window (_top) Same Window (_self) Parent …" at bounding box center [269, 130] width 52 height 10
select select "_blank"
click at [243, 125] on select "<not set> New Window (_blank) Topmost Window (_top) Same Window (_self) Parent …" at bounding box center [269, 130] width 52 height 10
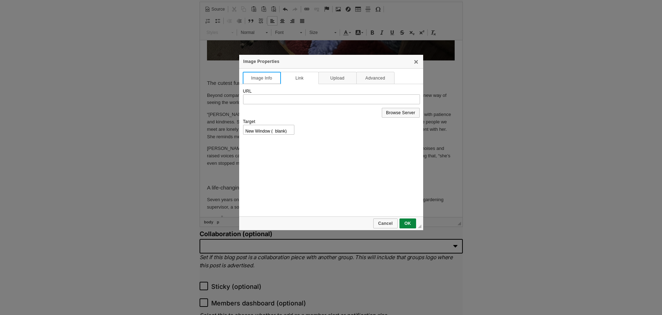
click at [258, 74] on link "Image Info" at bounding box center [262, 78] width 38 height 12
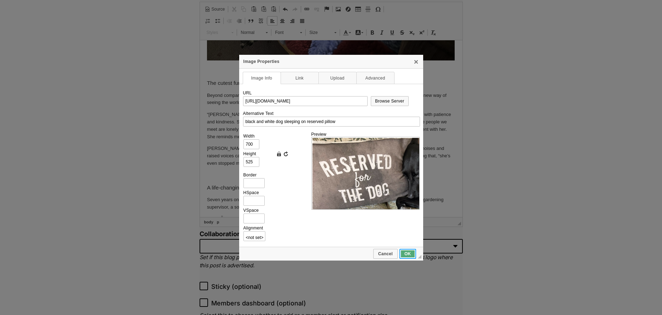
click at [406, 255] on span "OK" at bounding box center [407, 254] width 15 height 5
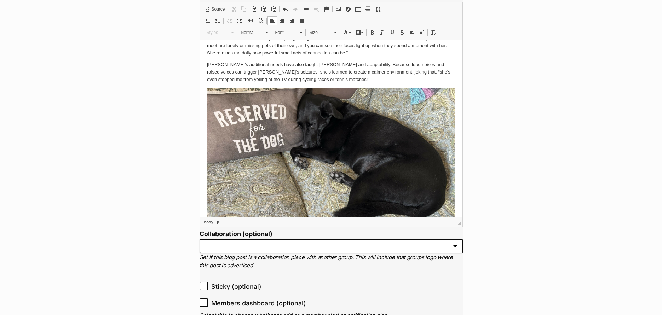
scroll to position [701, 0]
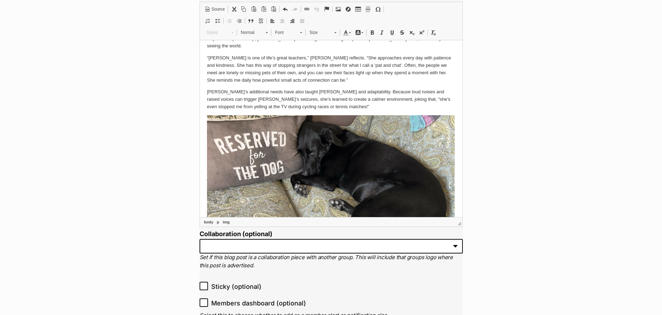
click at [392, 168] on img at bounding box center [331, 208] width 248 height 186
click at [327, 147] on span "Image Properties" at bounding box center [345, 148] width 39 height 10
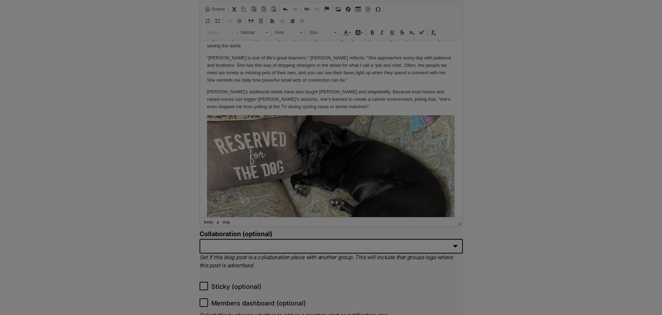
scroll to position [754, 0]
type input "https://d339b5nop2tkmp.cloudfront.net/uploads/pictures/3975/content_Mia-Lorne_H…"
type input "black and white dog sleeping on reserved pillow"
type input "700"
type input "525"
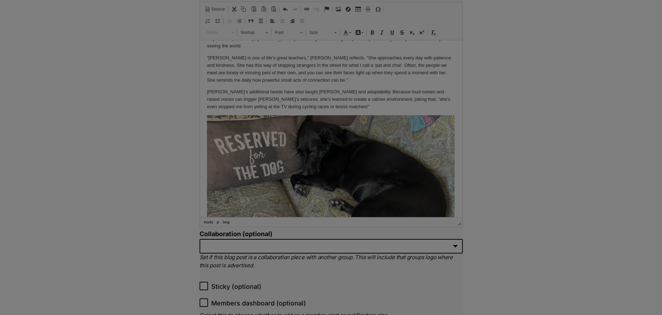
select select
type input "width: 700px; height: 525px;"
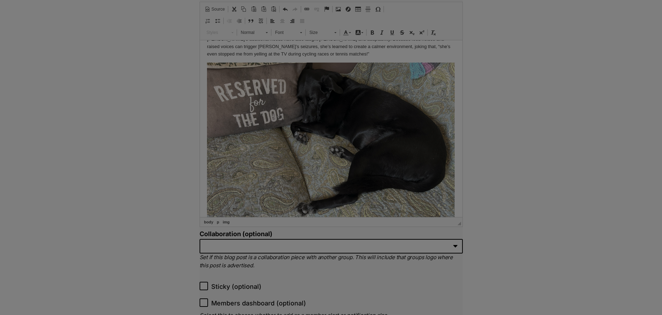
scroll to position [0, 60]
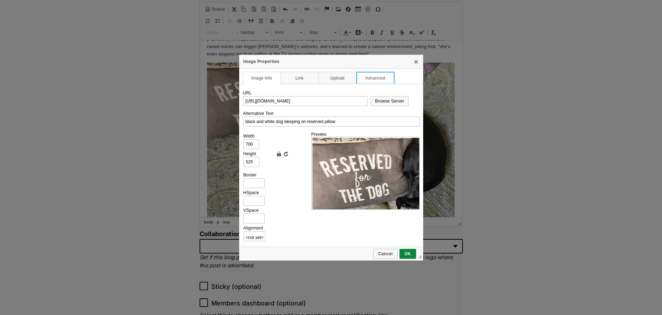
click at [384, 84] on link "Advanced" at bounding box center [375, 78] width 38 height 12
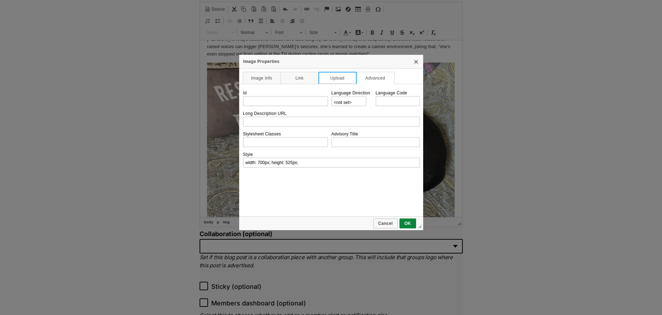
click at [350, 83] on link "Upload" at bounding box center [338, 78] width 38 height 12
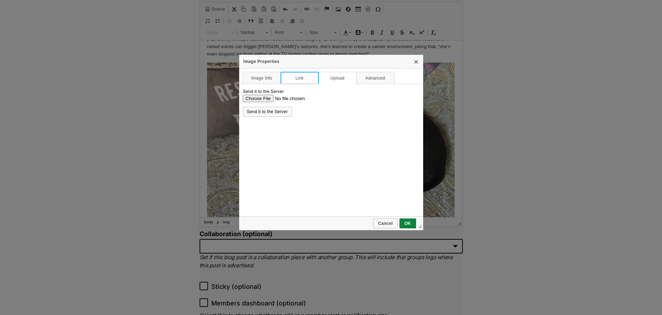
click at [295, 81] on link "Link" at bounding box center [300, 78] width 38 height 12
click at [245, 86] on td "URL https://d339b5nop2tkmp.cloudfront.net/uploads/pictures/3975/content_Mia-Lor…" at bounding box center [331, 150] width 184 height 133
click at [267, 80] on link "Image Info" at bounding box center [262, 78] width 38 height 12
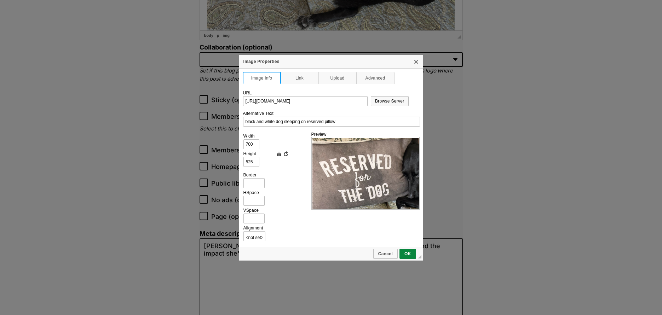
scroll to position [731, 0]
click at [381, 253] on span "Cancel" at bounding box center [385, 254] width 23 height 5
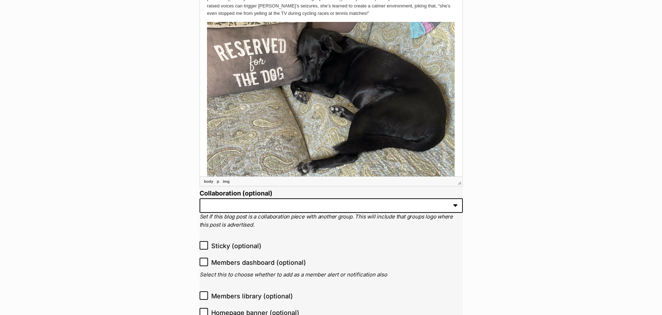
scroll to position [583, 0]
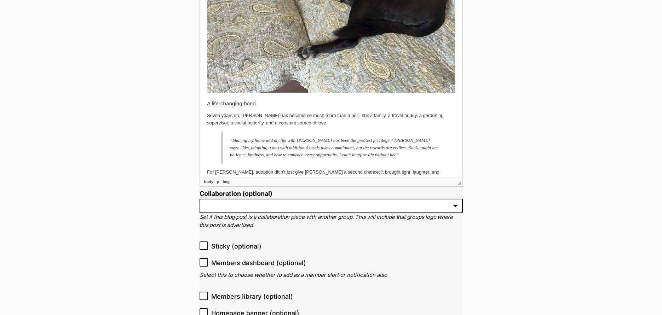
scroll to position [869, 0]
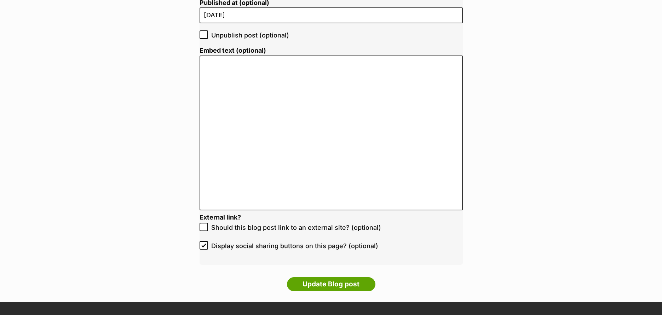
scroll to position [1454, 0]
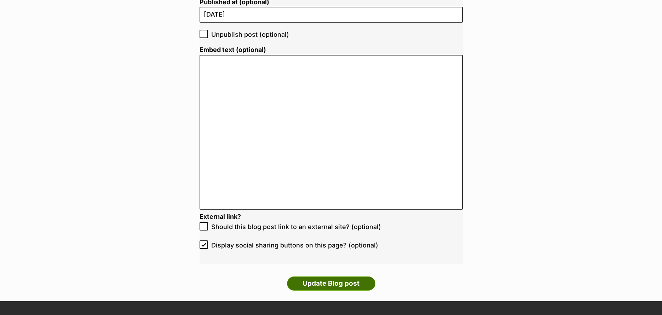
click at [335, 287] on input "Update Blog post" at bounding box center [331, 284] width 89 height 14
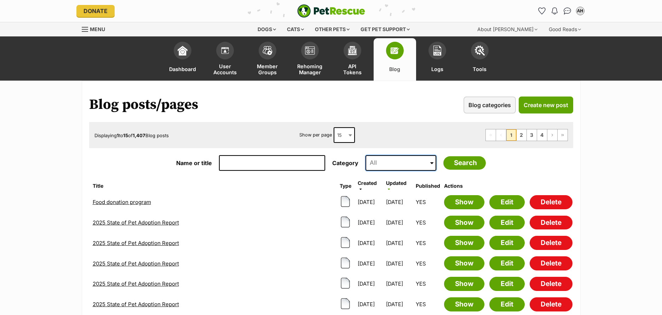
click at [409, 165] on input at bounding box center [401, 163] width 71 height 16
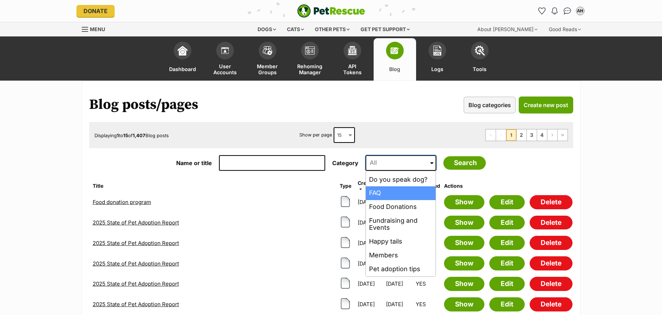
scroll to position [79, 0]
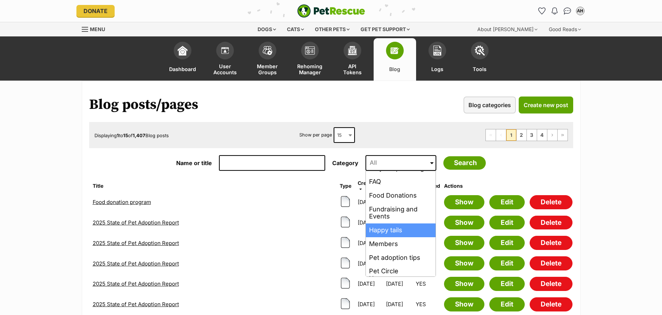
click at [408, 234] on li "Happy tails" at bounding box center [401, 231] width 70 height 14
type input "Happy tails"
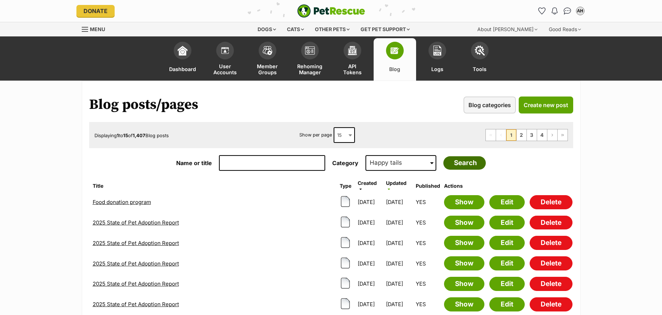
click at [460, 167] on input "Search" at bounding box center [465, 162] width 42 height 13
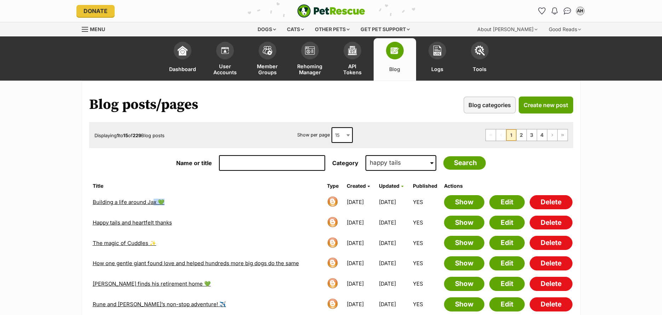
click at [153, 205] on td "Building a life around Jax 💚" at bounding box center [207, 203] width 234 height 20
click at [499, 201] on link "Edit" at bounding box center [507, 202] width 35 height 14
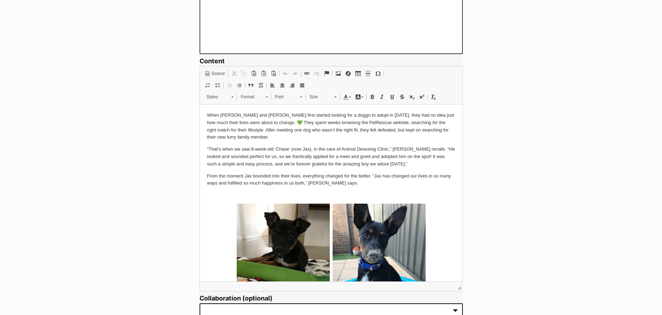
scroll to position [521, 0]
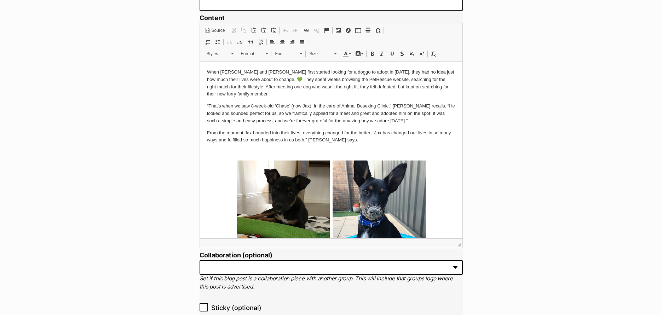
click at [271, 198] on img at bounding box center [282, 222] width 93 height 124
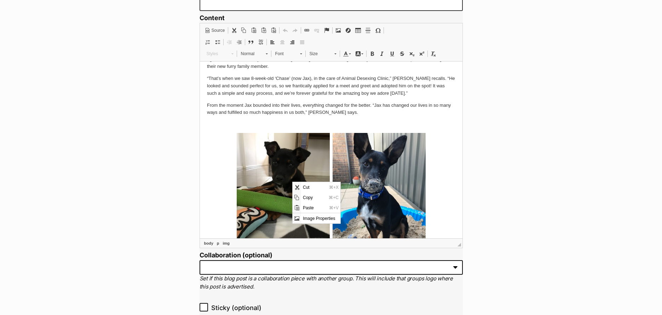
scroll to position [0, 0]
click at [308, 220] on span "Image Properties" at bounding box center [320, 218] width 39 height 10
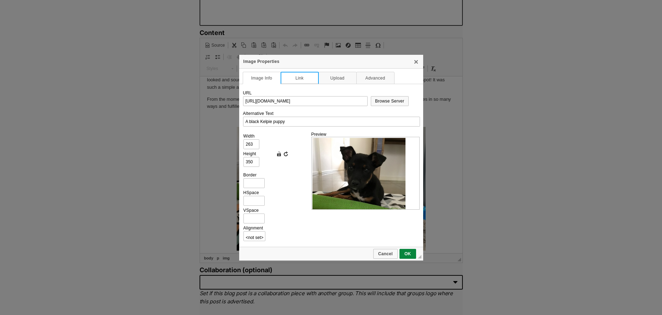
click at [295, 81] on link "Link" at bounding box center [300, 78] width 38 height 12
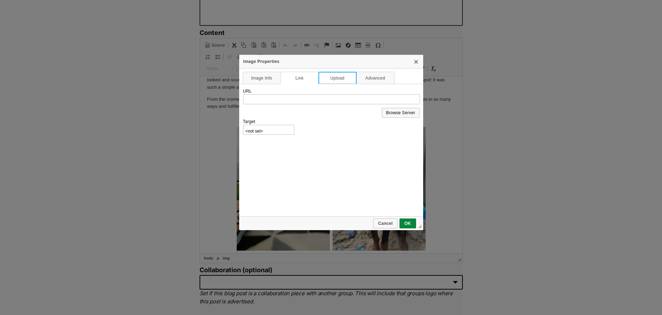
click at [334, 73] on link "Upload" at bounding box center [338, 78] width 38 height 12
click at [380, 75] on link "Advanced" at bounding box center [375, 78] width 38 height 12
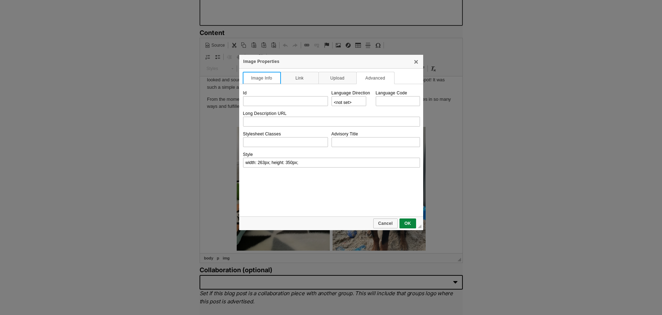
click at [247, 78] on link "Image Info" at bounding box center [262, 78] width 38 height 12
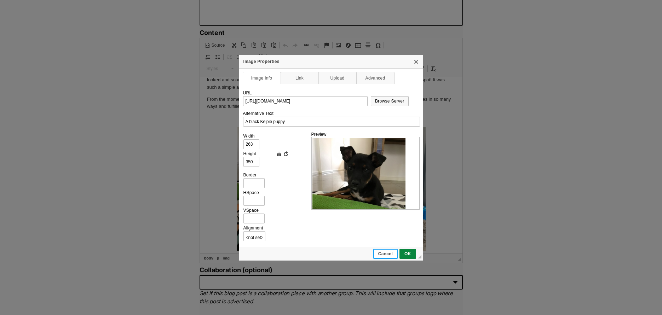
click at [380, 252] on span "Cancel" at bounding box center [385, 254] width 23 height 5
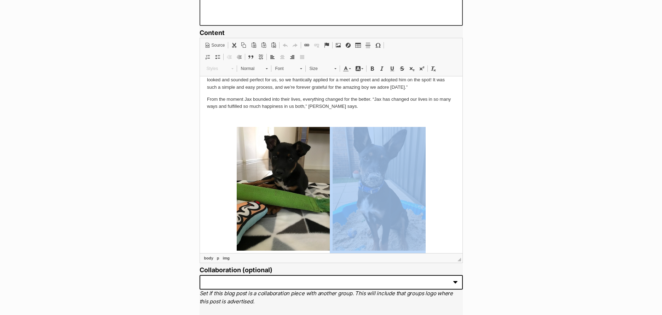
click at [384, 217] on img at bounding box center [378, 189] width 93 height 124
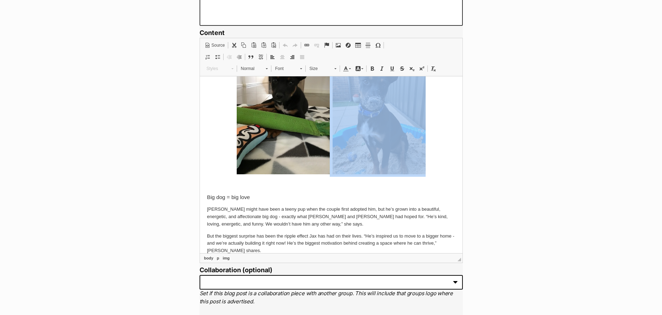
scroll to position [138, 0]
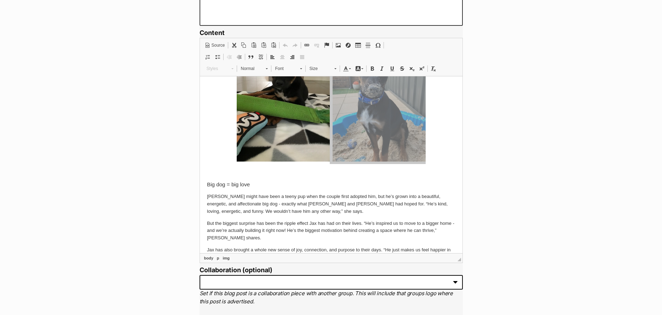
drag, startPoint x: 383, startPoint y: 125, endPoint x: 583, endPoint y: 201, distance: 213.8
click at [395, 159] on span "Image Properties" at bounding box center [411, 161] width 39 height 10
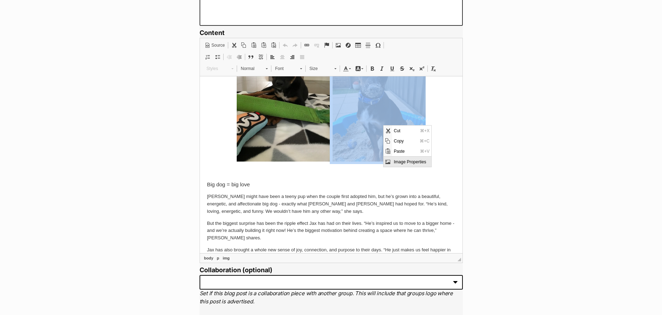
scroll to position [99, 0]
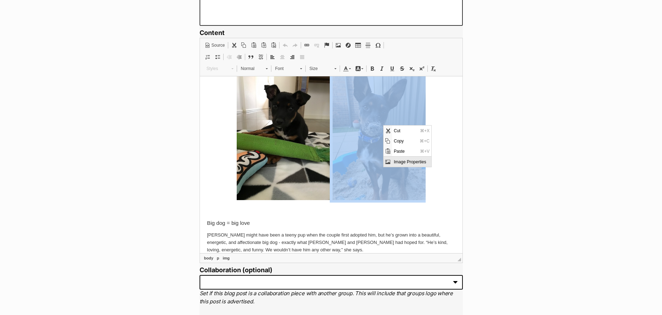
type input "https://d339b5nop2tkmp.cloudfront.net/uploads/pictures/3937/content_image9.jpeg"
type input "A black Kelpie puppy in a sandpit"
type input "263"
type input "350"
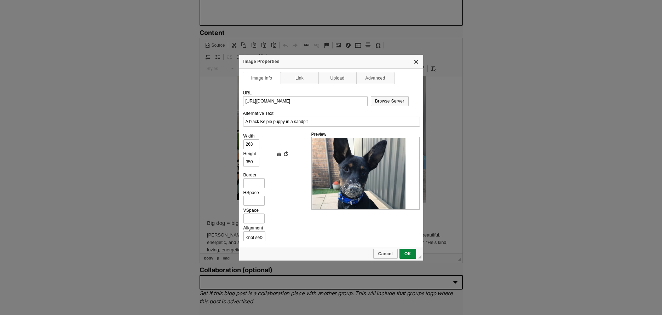
scroll to position [0, 0]
click at [416, 61] on link "X" at bounding box center [416, 62] width 6 height 6
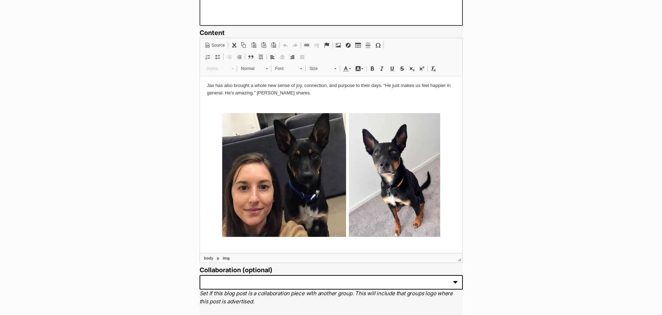
scroll to position [339, 0]
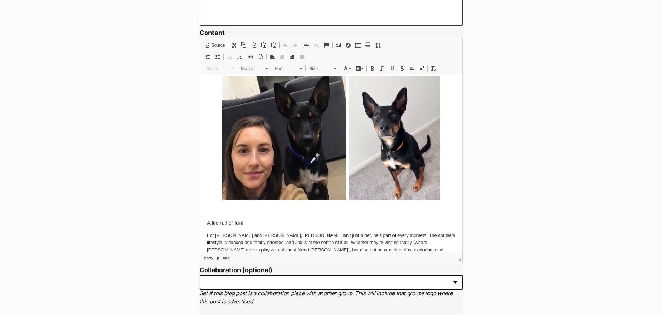
click at [237, 168] on img at bounding box center [284, 138] width 124 height 124
drag, startPoint x: 238, startPoint y: 168, endPoint x: 242, endPoint y: 164, distance: 6.5
click at [253, 204] on span "Image Properties" at bounding box center [265, 204] width 39 height 10
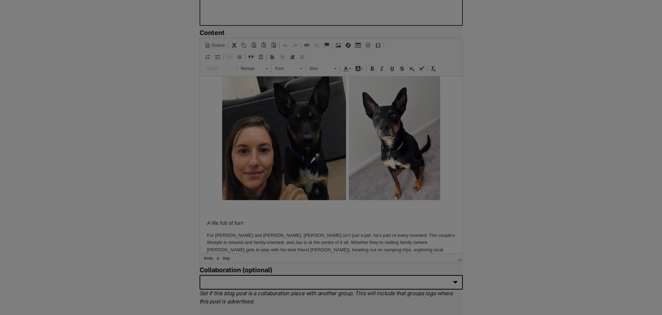
type input "https://d339b5nop2tkmp.cloudfront.net/uploads/pictures/3940/content_image6.jpeg"
type input "A black Kelpie with his human"
type input "350"
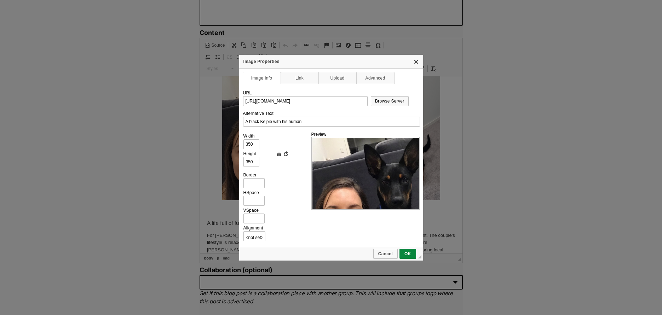
scroll to position [0, 0]
click at [415, 64] on link "X" at bounding box center [416, 62] width 6 height 6
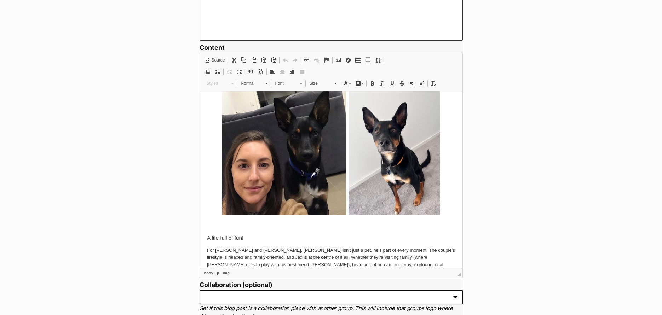
scroll to position [557, 0]
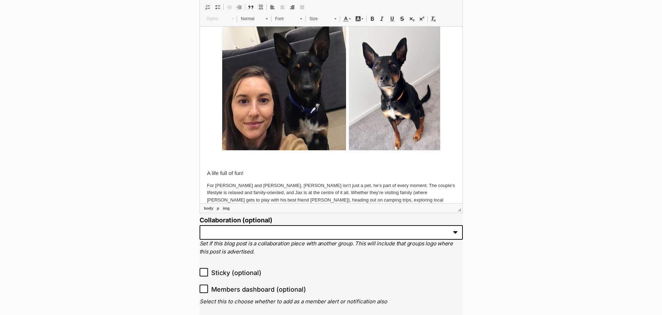
click at [221, 167] on body "When Natalie and Mason first started looking for a doggo to adopt in 2020, they…" at bounding box center [331, 240] width 249 height 1092
click at [220, 166] on body "When Natalie and Mason first started looking for a doggo to adopt in 2020, they…" at bounding box center [331, 240] width 249 height 1092
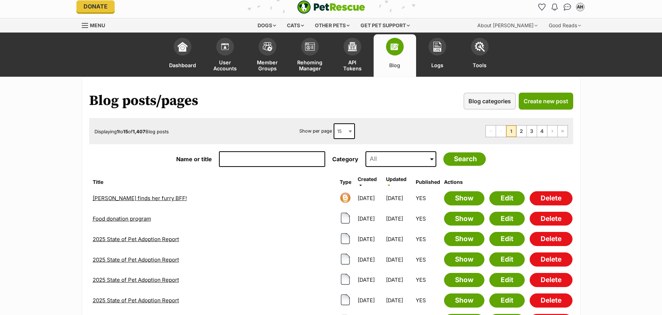
scroll to position [10, 0]
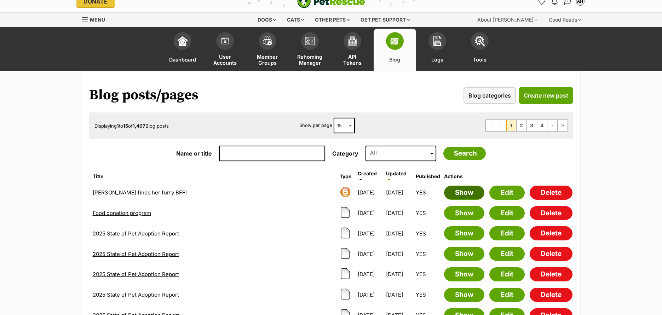
click at [464, 192] on link "Show" at bounding box center [464, 193] width 40 height 14
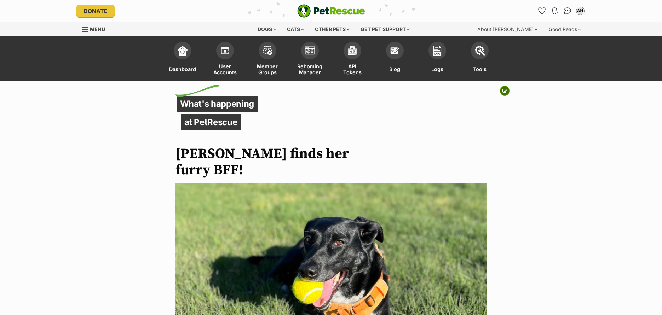
click at [503, 89] on icon at bounding box center [505, 91] width 5 height 5
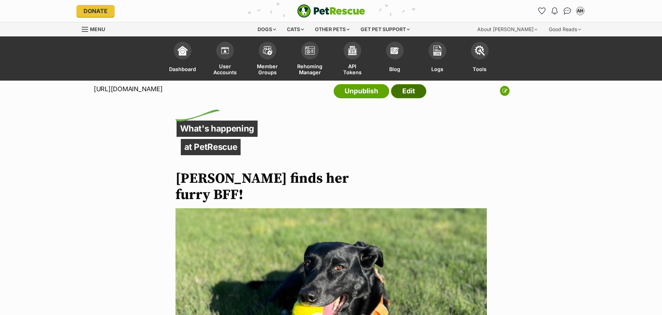
click at [406, 91] on link "Edit" at bounding box center [408, 91] width 35 height 14
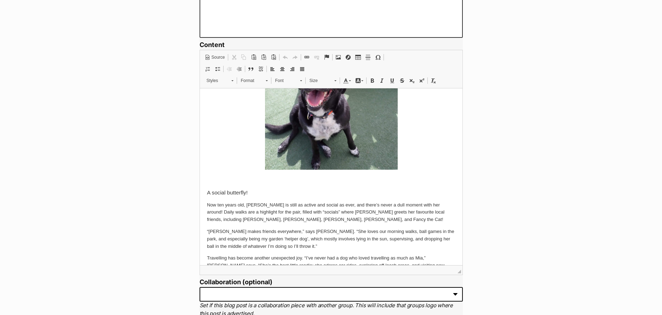
scroll to position [444, 0]
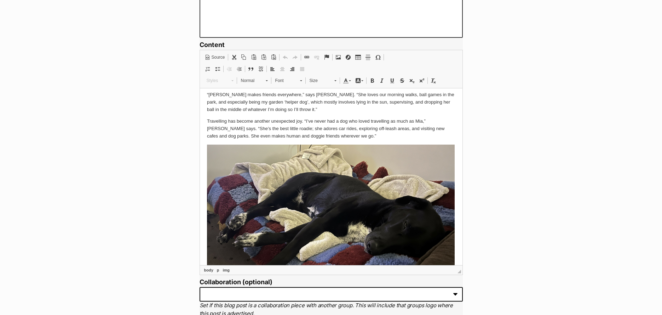
click at [380, 157] on img at bounding box center [331, 226] width 248 height 165
click at [292, 70] on span at bounding box center [293, 69] width 6 height 6
click at [275, 70] on link "Align Left" at bounding box center [273, 68] width 10 height 9
click at [280, 70] on span at bounding box center [283, 69] width 6 height 6
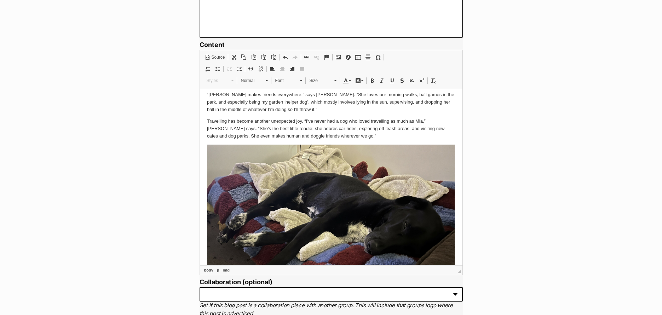
click at [282, 67] on span at bounding box center [283, 69] width 6 height 6
click at [410, 144] on img at bounding box center [331, 226] width 248 height 165
click at [402, 162] on img at bounding box center [331, 226] width 248 height 165
drag, startPoint x: 382, startPoint y: 124, endPoint x: 383, endPoint y: 116, distance: 8.2
click at [382, 124] on p "Travelling has become another unexpected joy. “I’ve never had a dog who loved t…" at bounding box center [331, 129] width 249 height 22
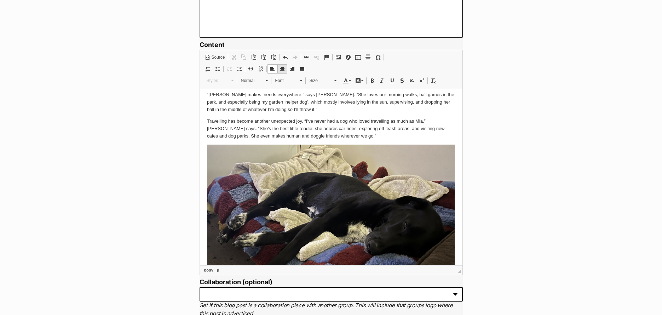
click at [280, 67] on span at bounding box center [283, 69] width 6 height 6
click at [276, 70] on link "Align Left" at bounding box center [273, 68] width 10 height 9
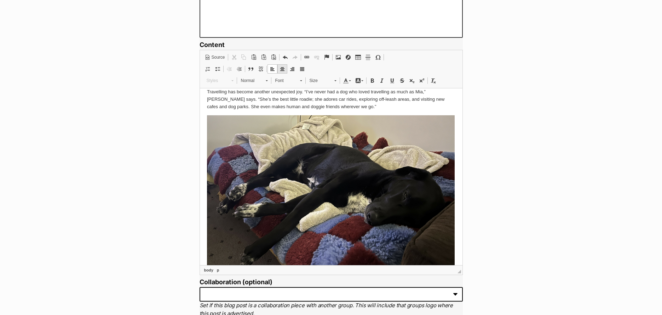
click at [284, 72] on span at bounding box center [283, 69] width 6 height 6
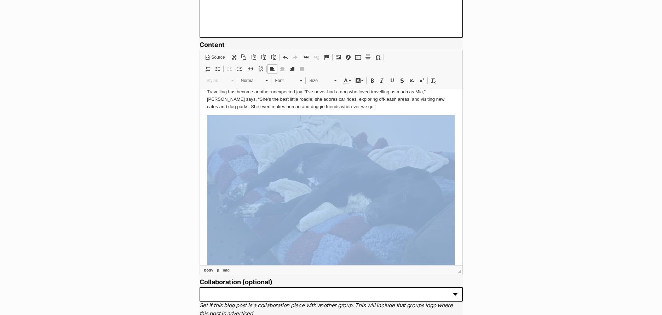
click at [326, 115] on img at bounding box center [331, 197] width 248 height 165
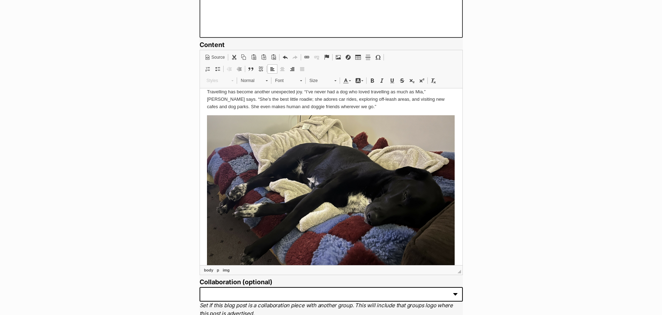
click at [347, 93] on p "Travelling has become another unexpected joy. “I’ve never had a dog who loved t…" at bounding box center [331, 99] width 249 height 22
click at [285, 70] on link "Center" at bounding box center [283, 68] width 10 height 9
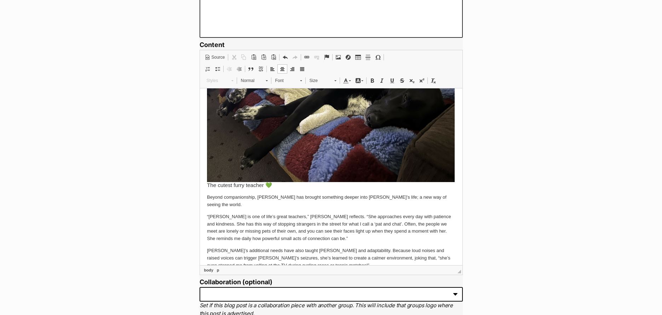
scroll to position [608, 0]
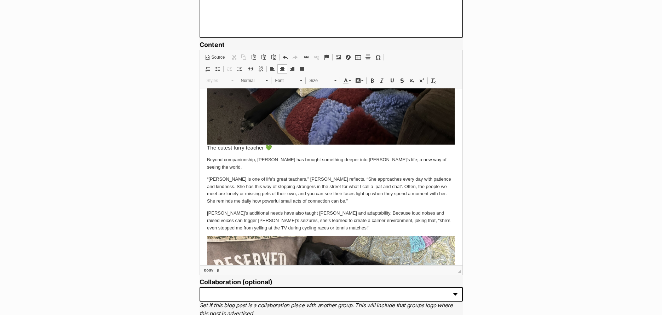
click at [307, 214] on p "Mia’s additional needs have also taught Lorne patience and adaptability. Becaus…" at bounding box center [331, 221] width 249 height 22
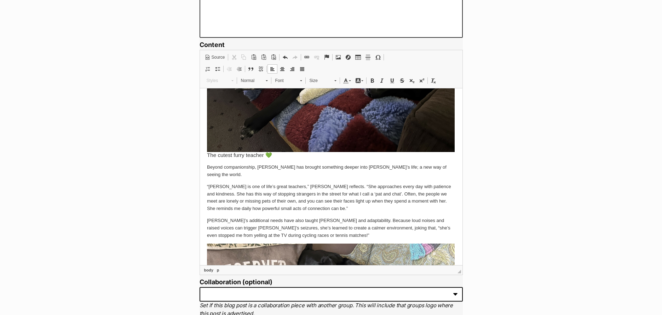
scroll to position [734, 0]
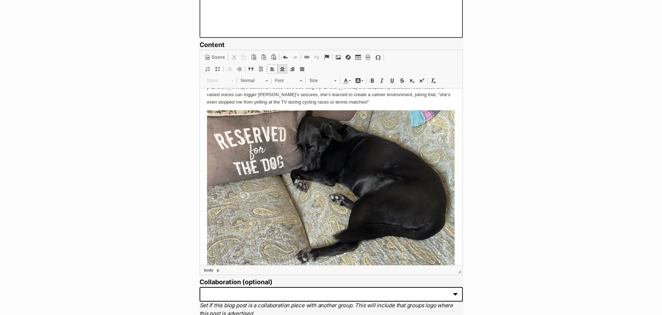
click at [286, 71] on link "Center" at bounding box center [283, 68] width 10 height 9
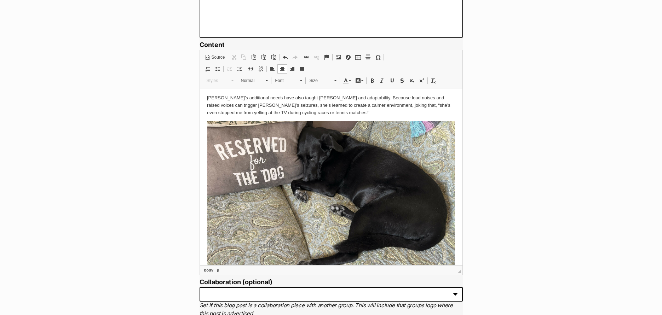
scroll to position [723, 0]
click at [302, 67] on span at bounding box center [302, 69] width 6 height 6
click at [295, 69] on span at bounding box center [293, 69] width 6 height 6
click at [280, 70] on span at bounding box center [283, 69] width 6 height 6
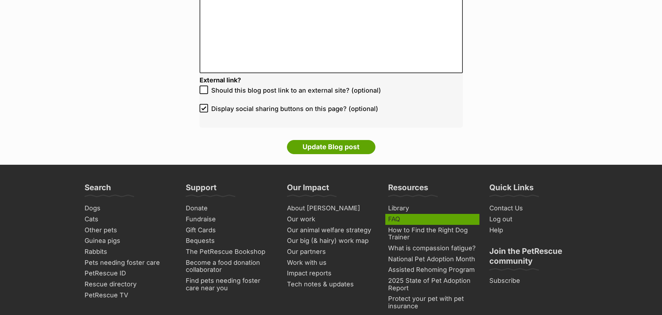
scroll to position [1631, 0]
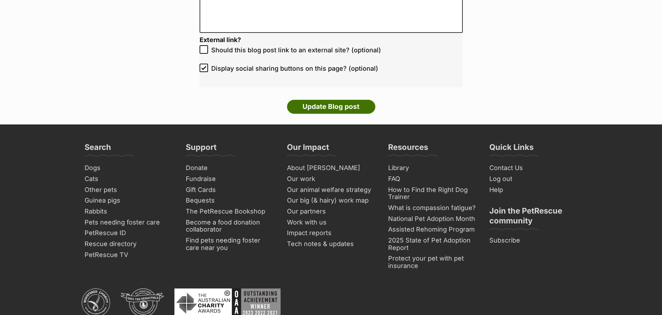
click at [340, 112] on input "Update Blog post" at bounding box center [331, 107] width 89 height 14
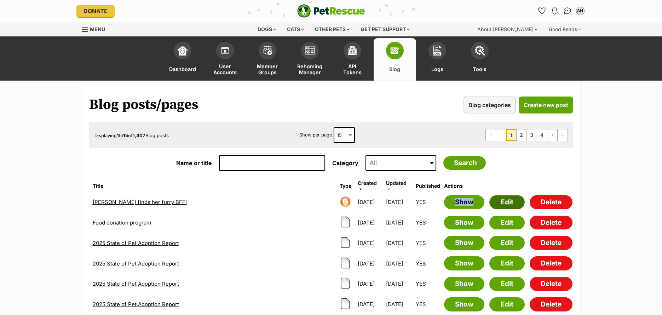
click at [518, 201] on link "Edit" at bounding box center [507, 202] width 35 height 14
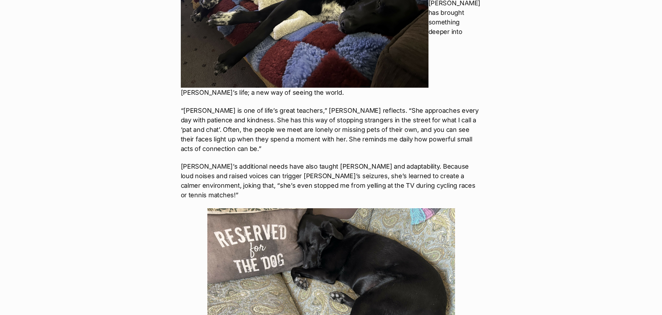
scroll to position [1162, 0]
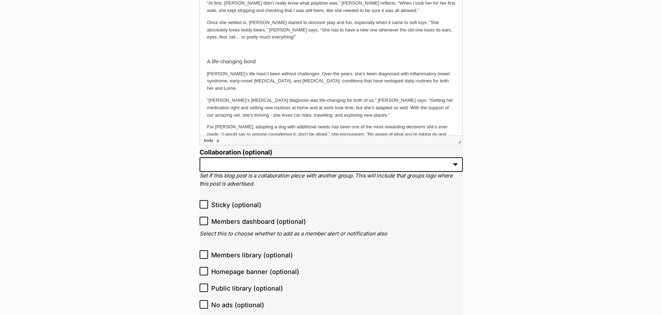
click at [428, 97] on p "“[PERSON_NAME]’s [MEDICAL_DATA] diagnosis was life-changing for both of us,” [P…" at bounding box center [331, 108] width 249 height 22
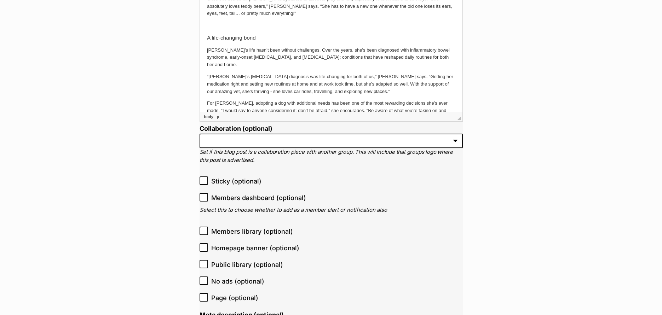
scroll to position [647, 0]
click at [431, 101] on p "For Lorne, adopting a dog with additional needs has been one of the most reward…" at bounding box center [331, 115] width 249 height 29
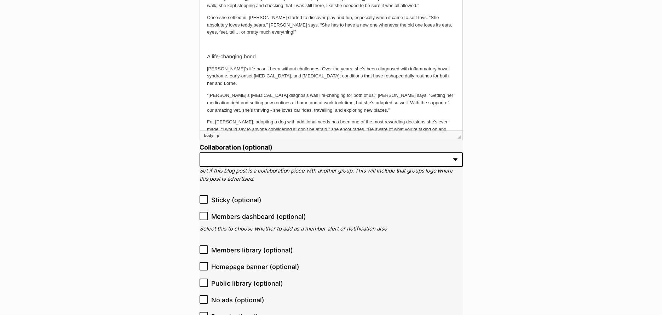
click at [418, 65] on p "Mia’s life hasn’t been without challenges. Over the years, she’s been diagnosed…" at bounding box center [331, 76] width 249 height 22
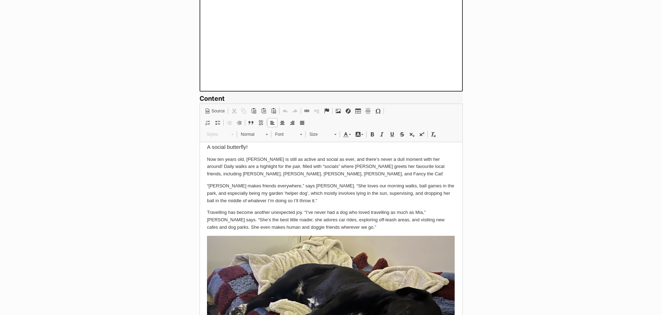
scroll to position [411, 0]
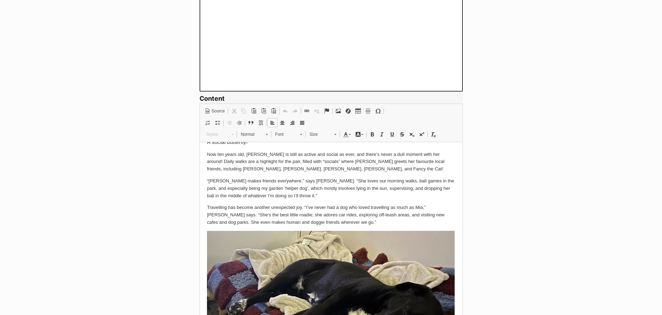
click at [365, 206] on p "Travelling has become another unexpected joy. “I’ve never had a dog who loved t…" at bounding box center [331, 215] width 249 height 22
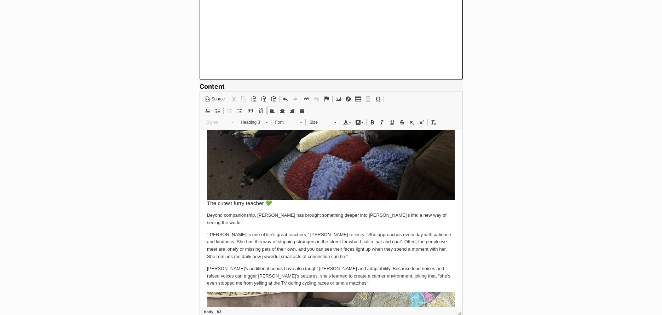
scroll to position [607, 0]
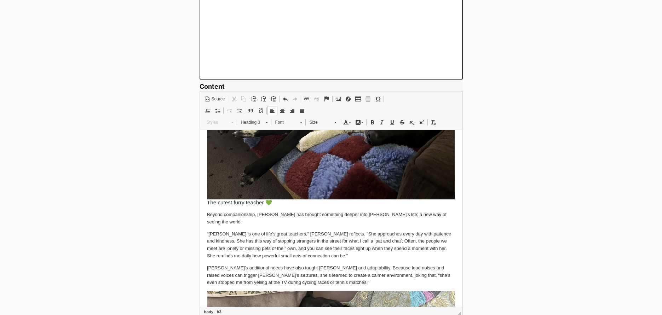
click at [216, 192] on body "When Lorne first came across Mia’s profile on the PetRescue website back in 201…" at bounding box center [331, 151] width 249 height 1243
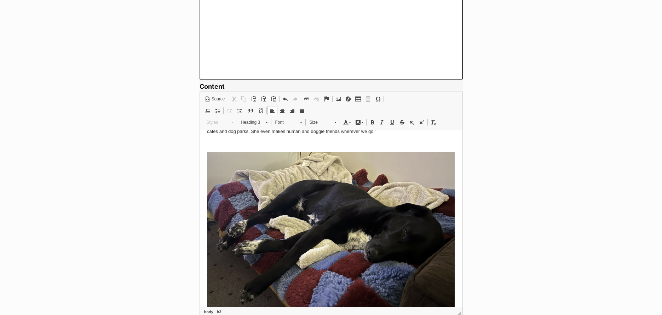
scroll to position [438, 0]
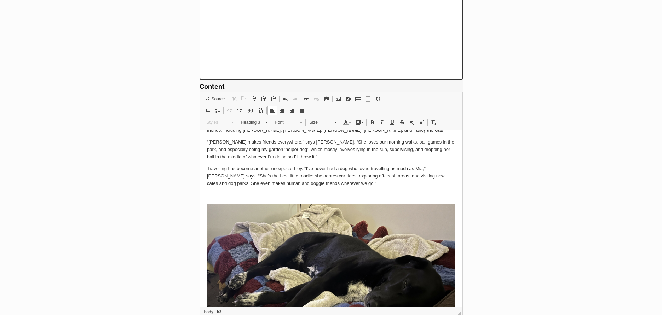
click at [273, 170] on p "Travelling has become another unexpected joy. “I’ve never had a dog who loved t…" at bounding box center [331, 176] width 249 height 22
click at [262, 204] on img at bounding box center [331, 286] width 248 height 165
click at [264, 192] on p at bounding box center [331, 195] width 249 height 7
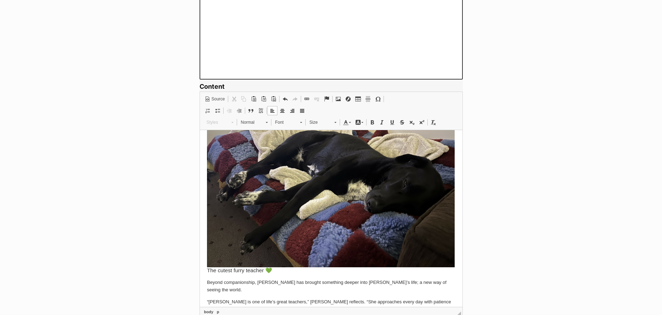
scroll to position [529, 0]
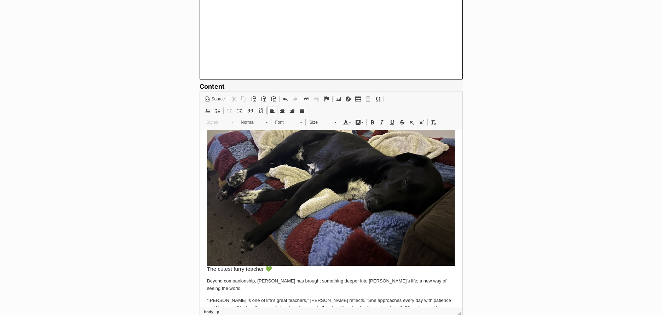
click at [213, 258] on h3 "The cutest furry teacher 💚" at bounding box center [331, 210] width 249 height 123
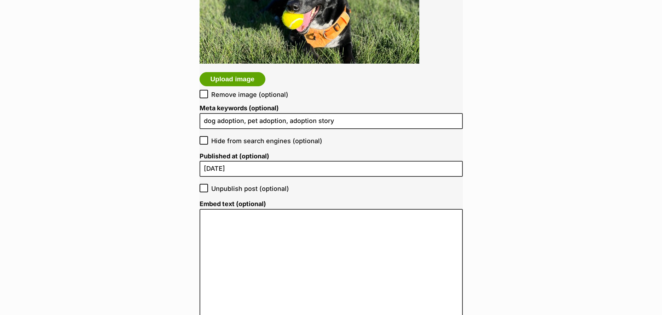
scroll to position [1428, 0]
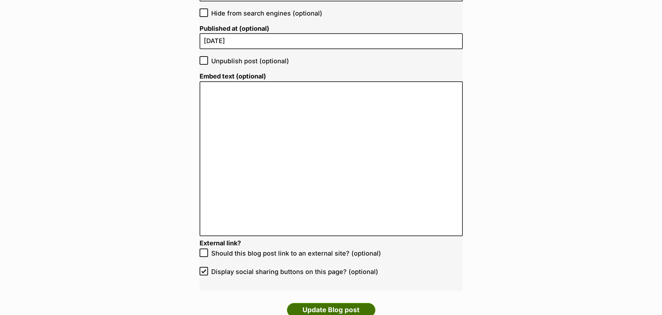
click at [309, 307] on input "Update Blog post" at bounding box center [331, 310] width 89 height 14
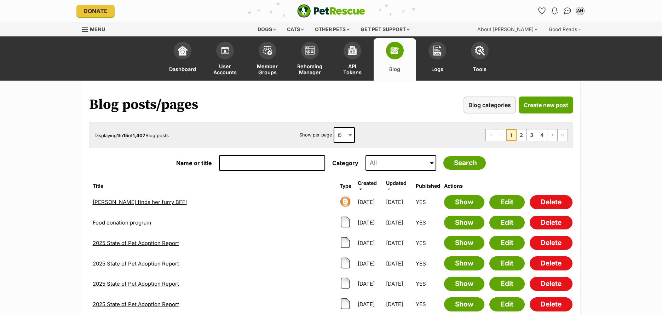
click at [452, 190] on th "Actions" at bounding box center [508, 186] width 129 height 11
click at [456, 198] on link "Show" at bounding box center [464, 202] width 40 height 14
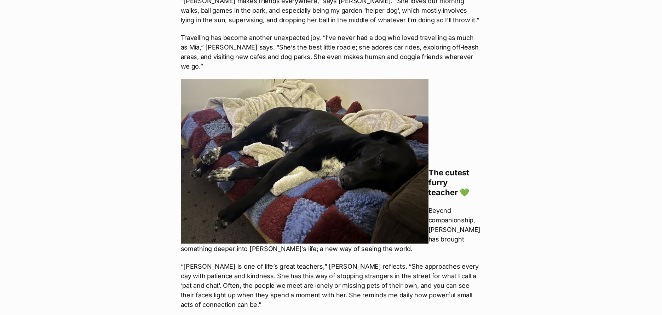
scroll to position [903, 0]
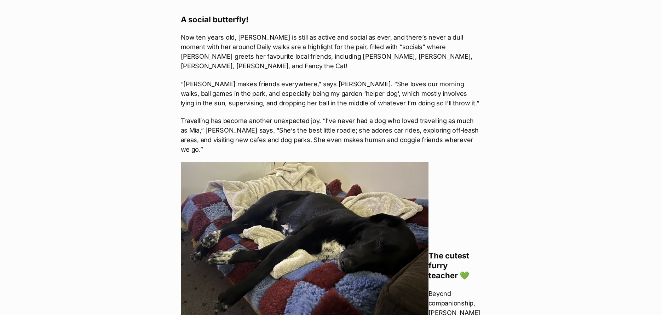
scroll to position [942, 0]
click at [352, 162] on img at bounding box center [305, 244] width 248 height 165
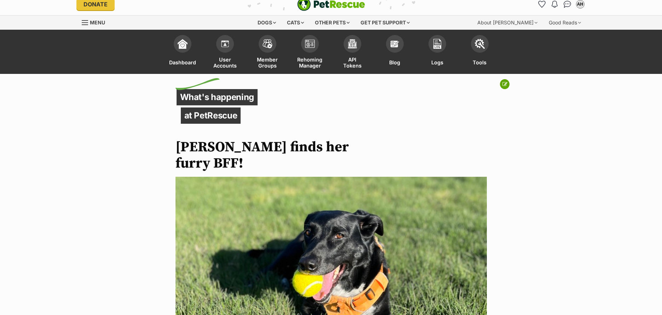
scroll to position [0, 0]
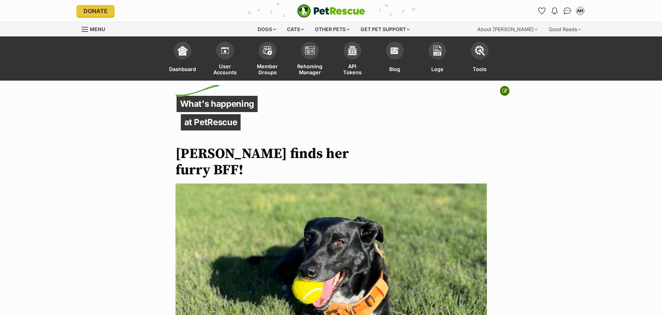
click at [504, 87] on button at bounding box center [505, 91] width 10 height 10
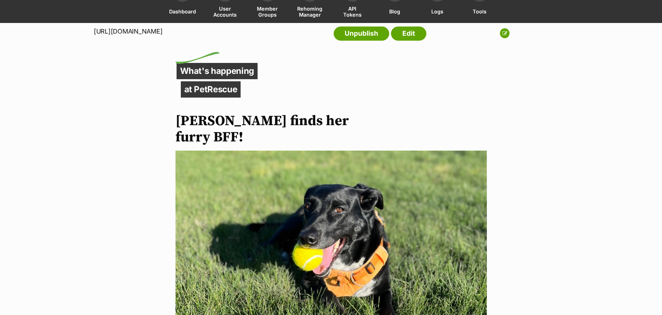
scroll to position [73, 0]
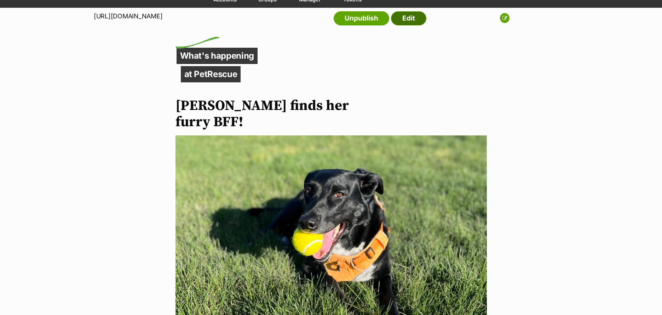
click at [413, 20] on link "Edit" at bounding box center [408, 18] width 35 height 14
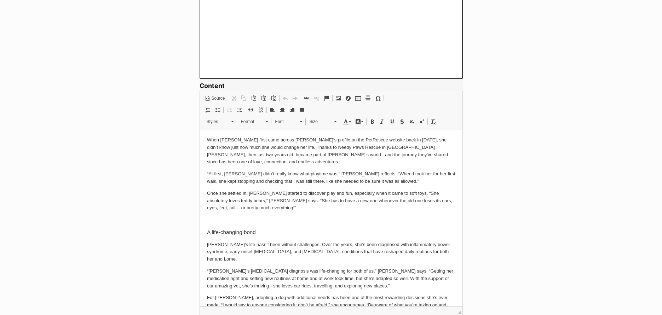
scroll to position [578, 0]
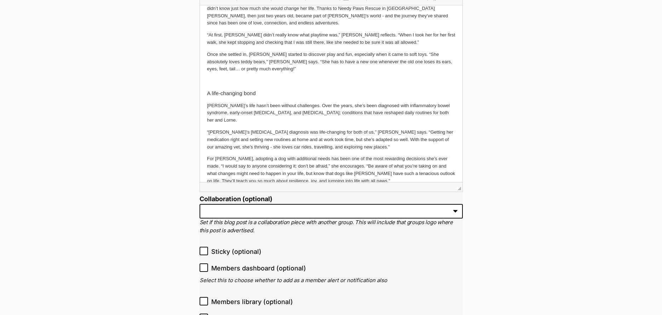
click at [342, 129] on p "“[PERSON_NAME]’s [MEDICAL_DATA] diagnosis was life-changing for both of us,” [P…" at bounding box center [331, 140] width 249 height 22
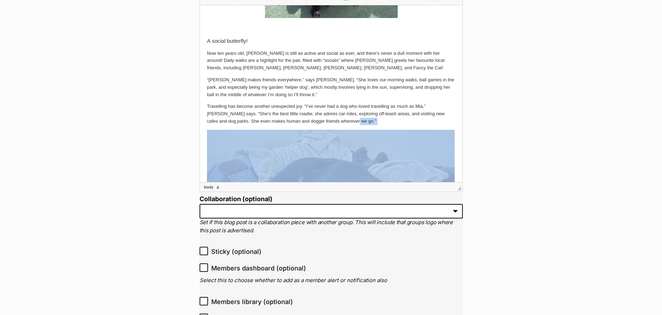
scroll to position [385, 0]
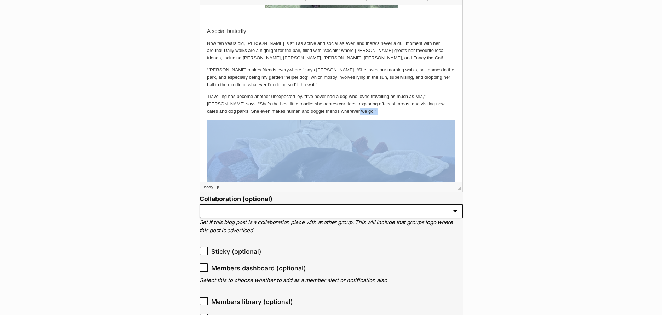
click at [345, 115] on body "When [PERSON_NAME] first came across [PERSON_NAME]’s profile on the PetRescue w…" at bounding box center [331, 242] width 249 height 1231
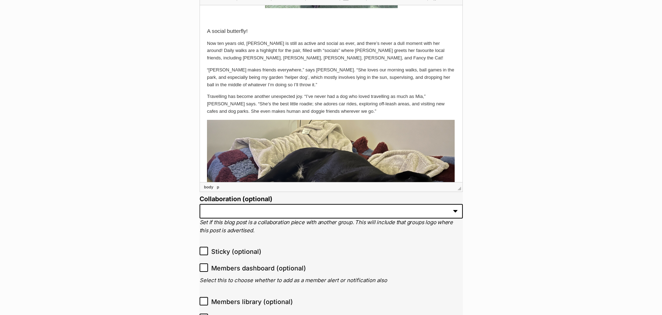
click at [345, 120] on img at bounding box center [331, 202] width 248 height 165
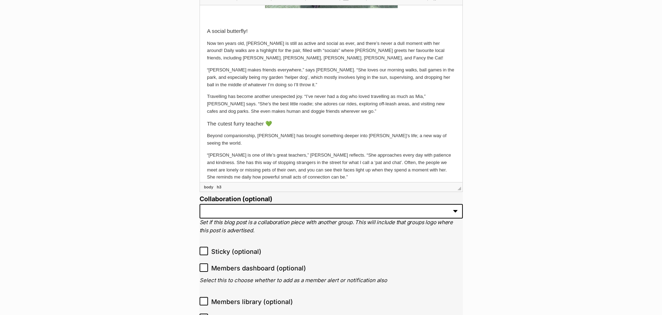
click at [341, 95] on p "Travelling has become another unexpected joy. “I’ve never had a dog who loved t…" at bounding box center [331, 104] width 249 height 22
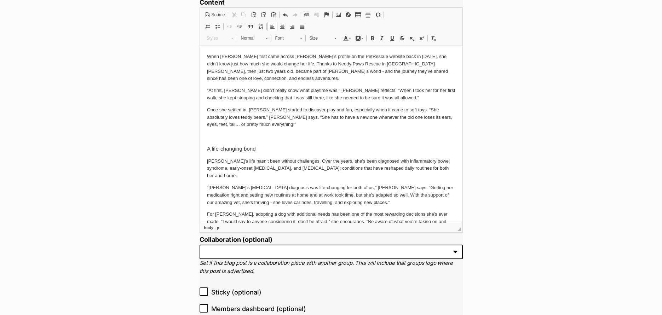
scroll to position [536, 0]
click at [284, 29] on span at bounding box center [283, 27] width 6 height 6
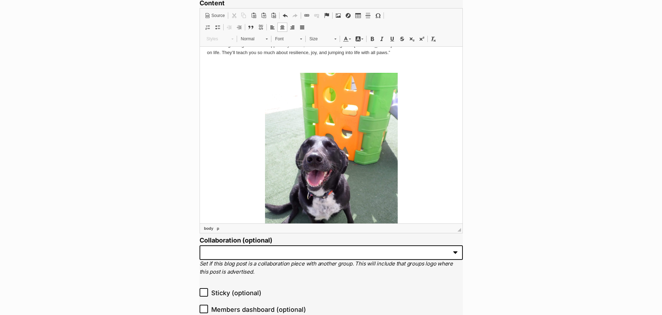
scroll to position [0, 0]
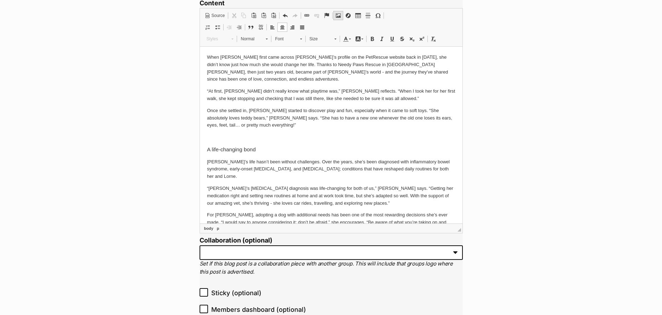
click at [336, 16] on span at bounding box center [339, 16] width 6 height 6
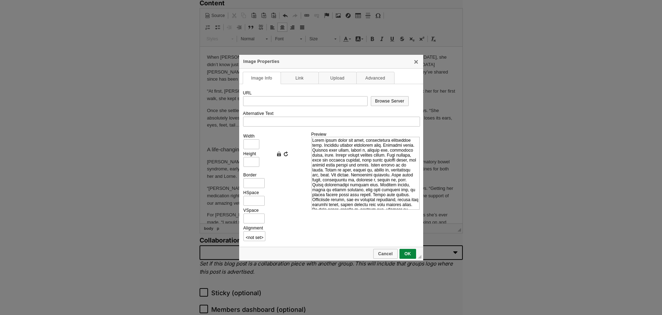
click at [375, 108] on td "Alternative Text" at bounding box center [331, 118] width 177 height 21
click at [376, 105] on link "Browse Server" at bounding box center [390, 101] width 38 height 10
type input "https://d339b5nop2tkmp.cloudfront.net/uploads/pictures/3974/content_Mia-Lorne_H…"
type input "2000"
type input "1330"
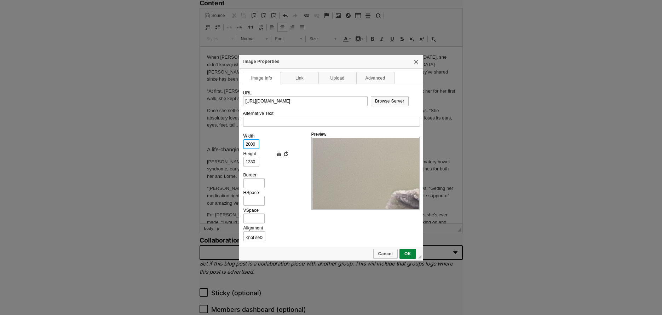
click at [247, 144] on input "2000" at bounding box center [252, 144] width 16 height 10
type input "7"
type input "5"
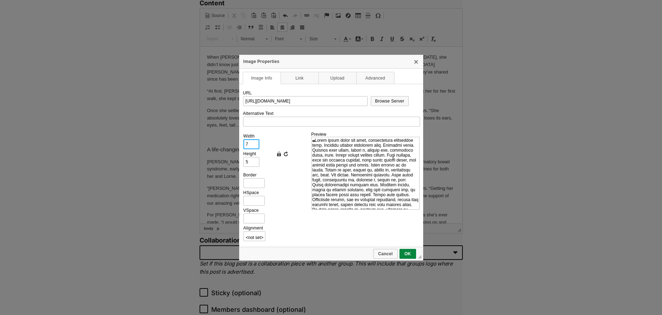
type input "70"
type input "47"
type input "700"
type input "465"
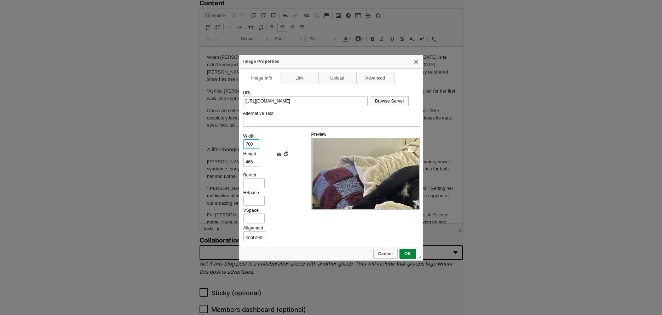
type input "700"
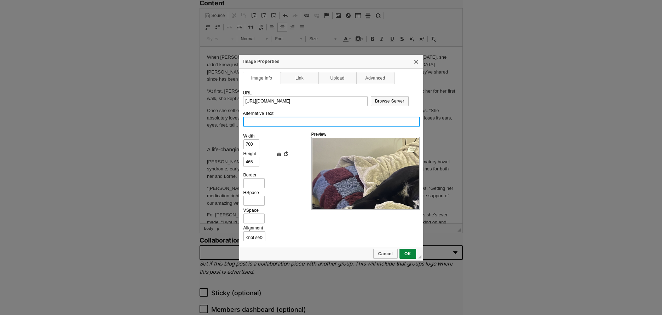
click at [291, 121] on input "Alternative Text" at bounding box center [331, 122] width 177 height 10
type input "black and white dog sleeping couch"
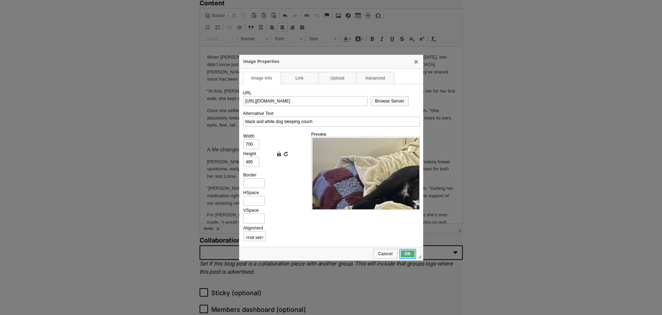
click at [405, 253] on span "OK" at bounding box center [407, 254] width 15 height 5
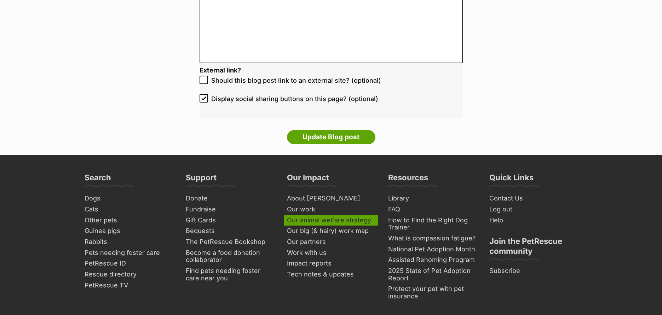
scroll to position [1672, 0]
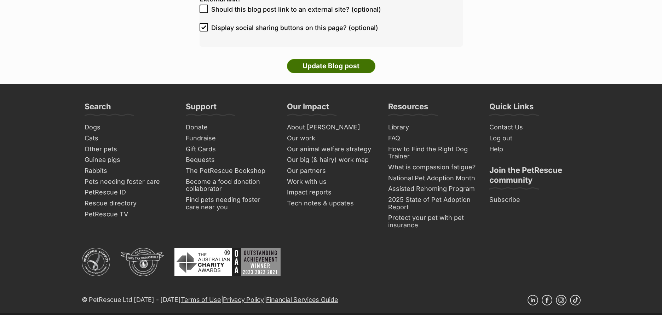
click at [334, 68] on input "Update Blog post" at bounding box center [331, 66] width 89 height 14
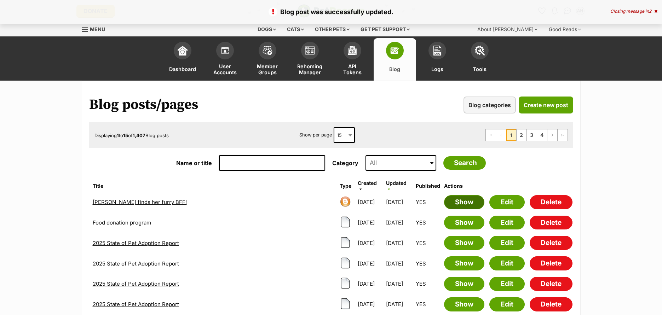
click at [469, 206] on link "Show" at bounding box center [464, 202] width 40 height 14
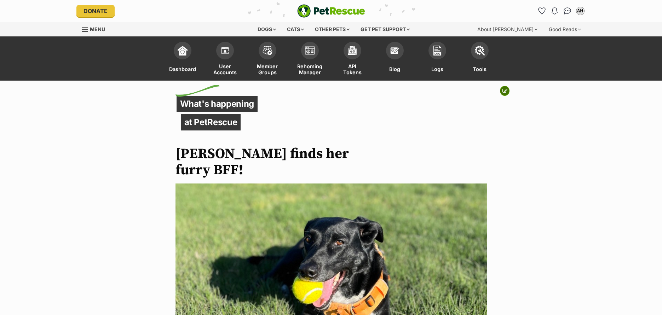
click at [505, 91] on icon at bounding box center [505, 91] width 5 height 5
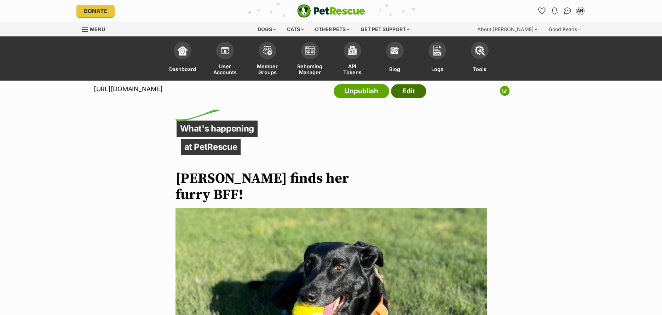
click at [411, 92] on link "Edit" at bounding box center [408, 91] width 35 height 14
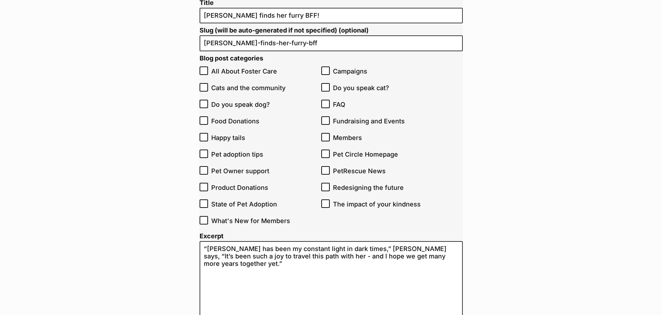
scroll to position [114, 0]
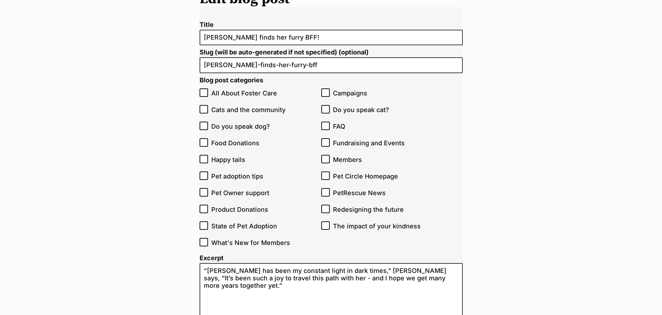
click at [205, 157] on icon at bounding box center [203, 159] width 5 height 5
click at [205, 157] on input "Happy tails" at bounding box center [204, 159] width 8 height 8
checkbox input "true"
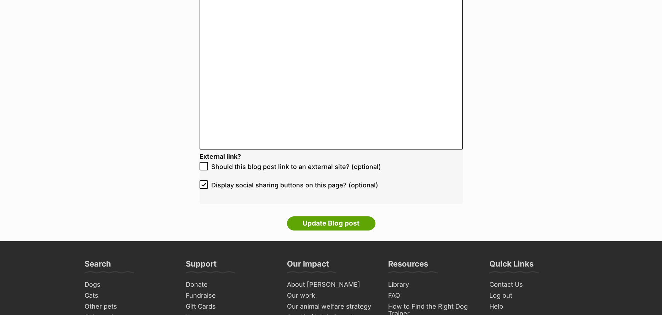
scroll to position [1523, 0]
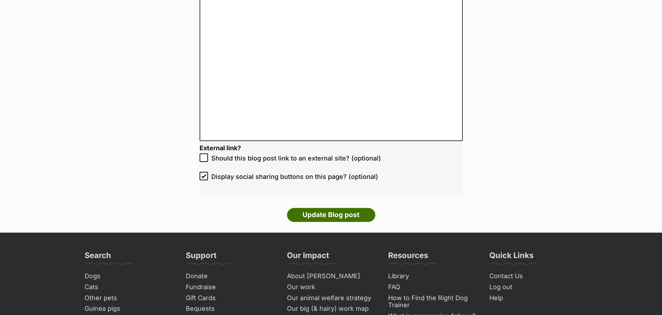
click at [344, 217] on input "Update Blog post" at bounding box center [331, 215] width 89 height 14
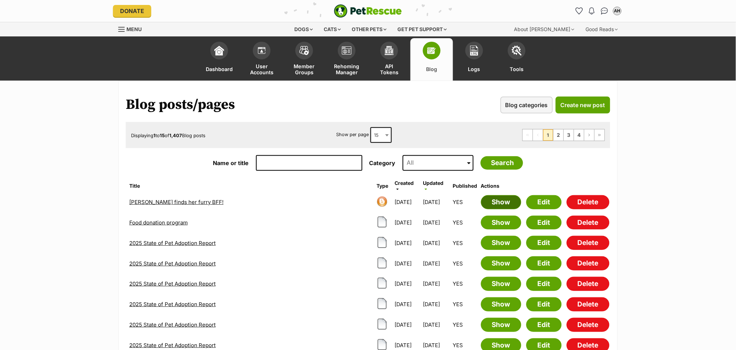
click at [505, 204] on link "Show" at bounding box center [501, 202] width 40 height 14
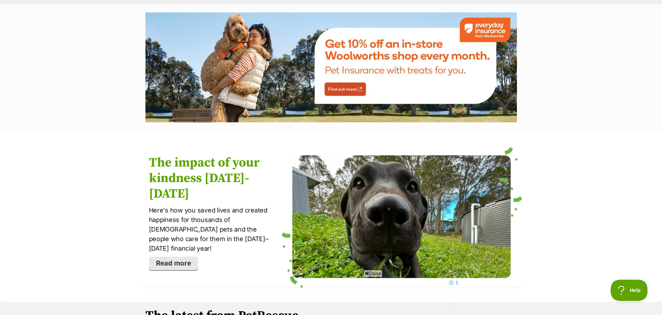
scroll to position [723, 0]
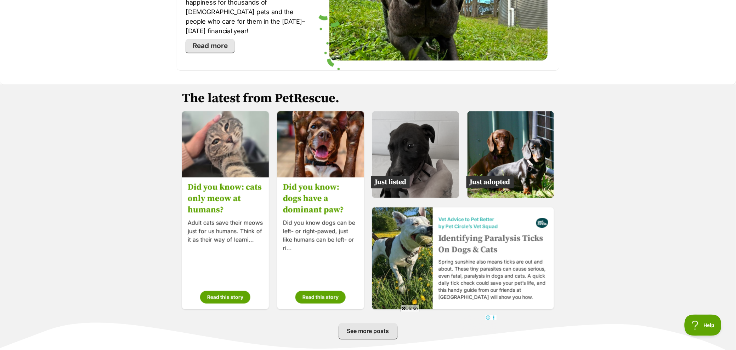
scroll to position [1051, 0]
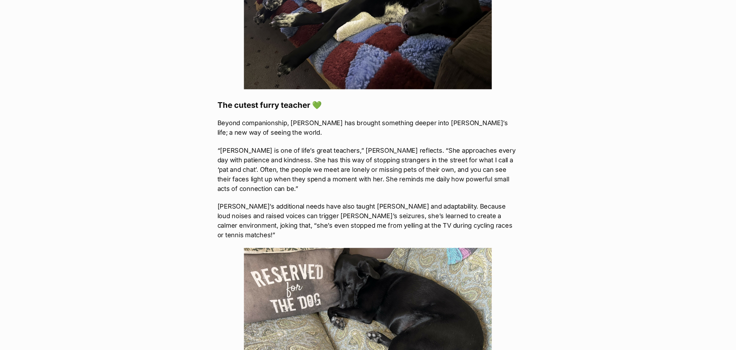
scroll to position [1180, 0]
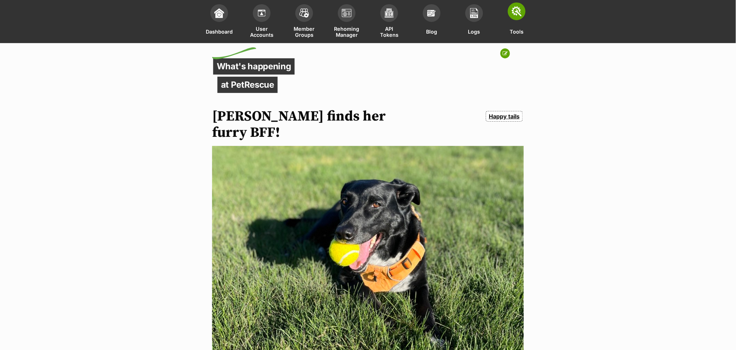
scroll to position [0, 0]
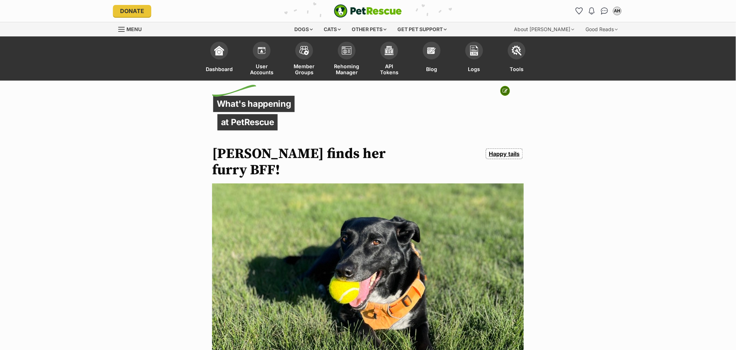
click at [507, 94] on button at bounding box center [505, 91] width 10 height 10
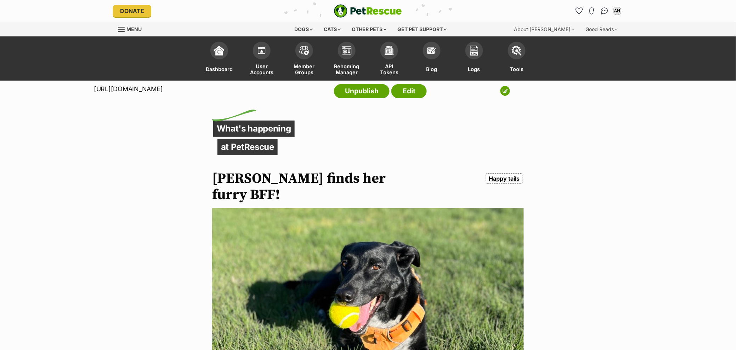
click at [162, 89] on p "[URL][DOMAIN_NAME]" at bounding box center [128, 89] width 69 height 10
drag, startPoint x: 307, startPoint y: 84, endPoint x: 93, endPoint y: 90, distance: 214.6
click at [93, 90] on div "[URL][DOMAIN_NAME] Unpublish Edit" at bounding box center [260, 93] width 520 height 25
click at [96, 88] on div "[URL][DOMAIN_NAME] Unpublish Edit" at bounding box center [260, 93] width 520 height 25
copy div "[URL][DOMAIN_NAME]"
